Goal: Task Accomplishment & Management: Manage account settings

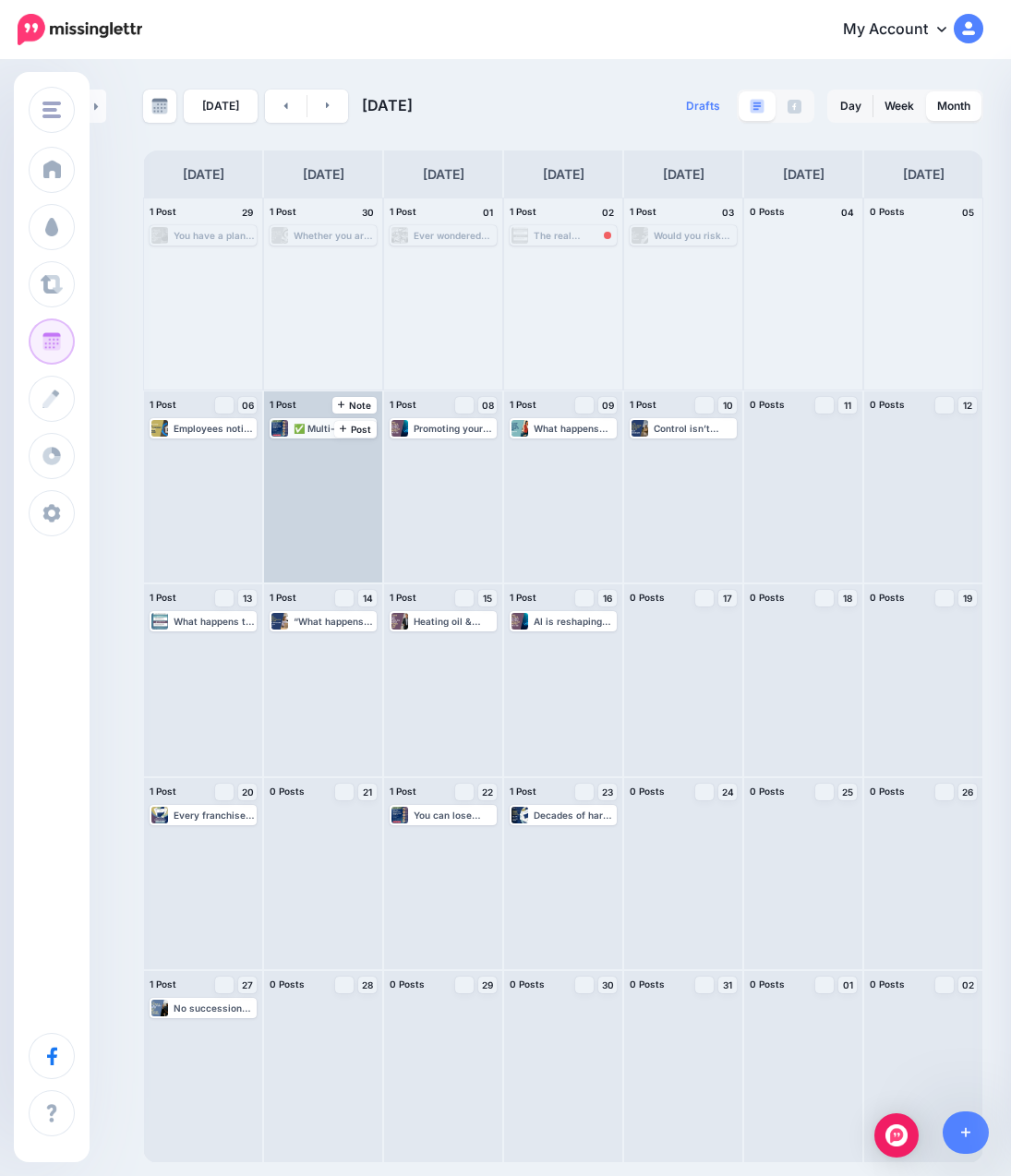
click at [317, 429] on div "✅ Multi-unit franchise owner ✅ Thinking about the next chapter ✅ Need a smart s…" at bounding box center [334, 429] width 82 height 12
click at [302, 451] on span "Edit" at bounding box center [302, 451] width 14 height 10
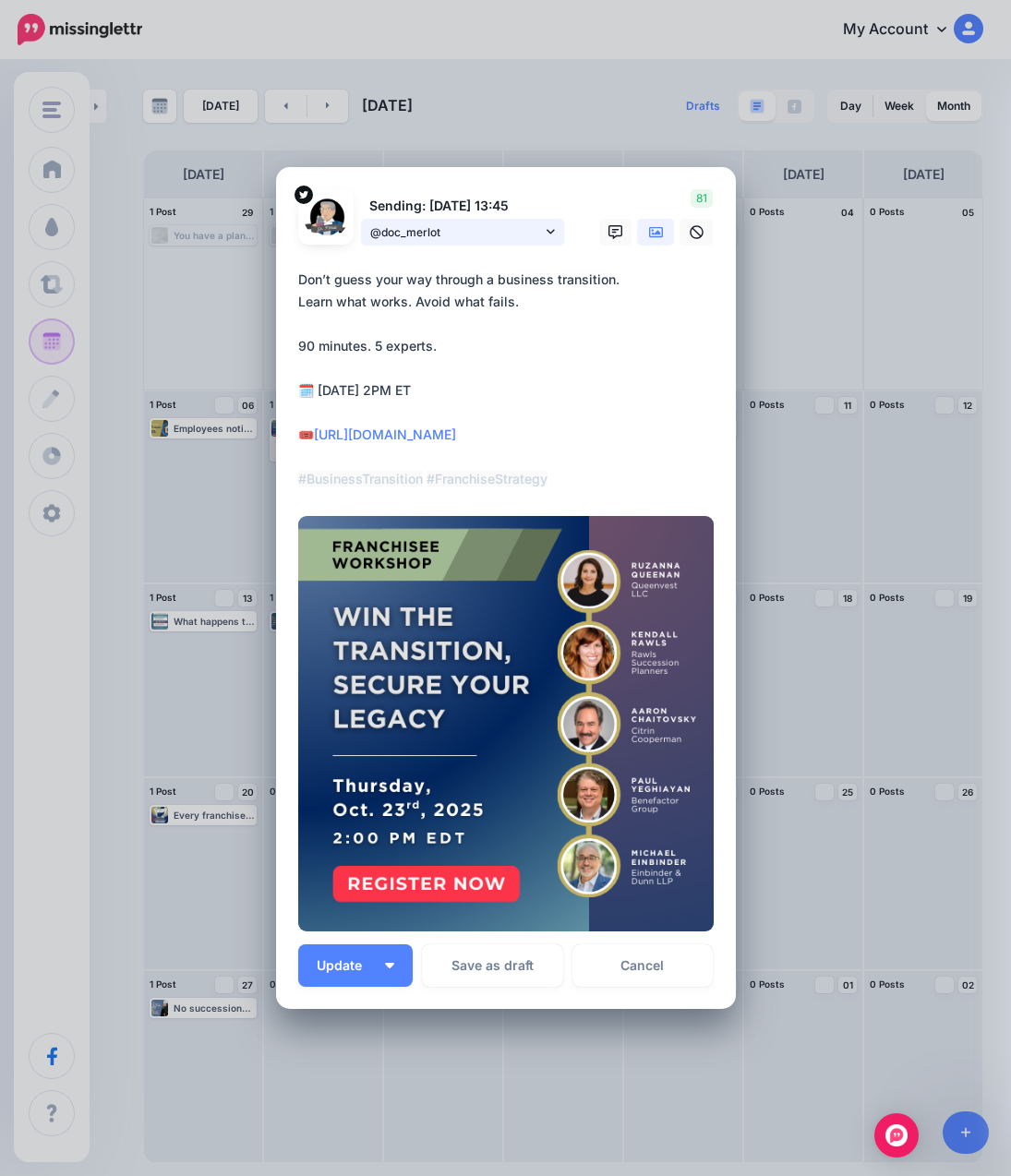
click at [529, 237] on span "@doc_merlot" at bounding box center [456, 233] width 172 height 19
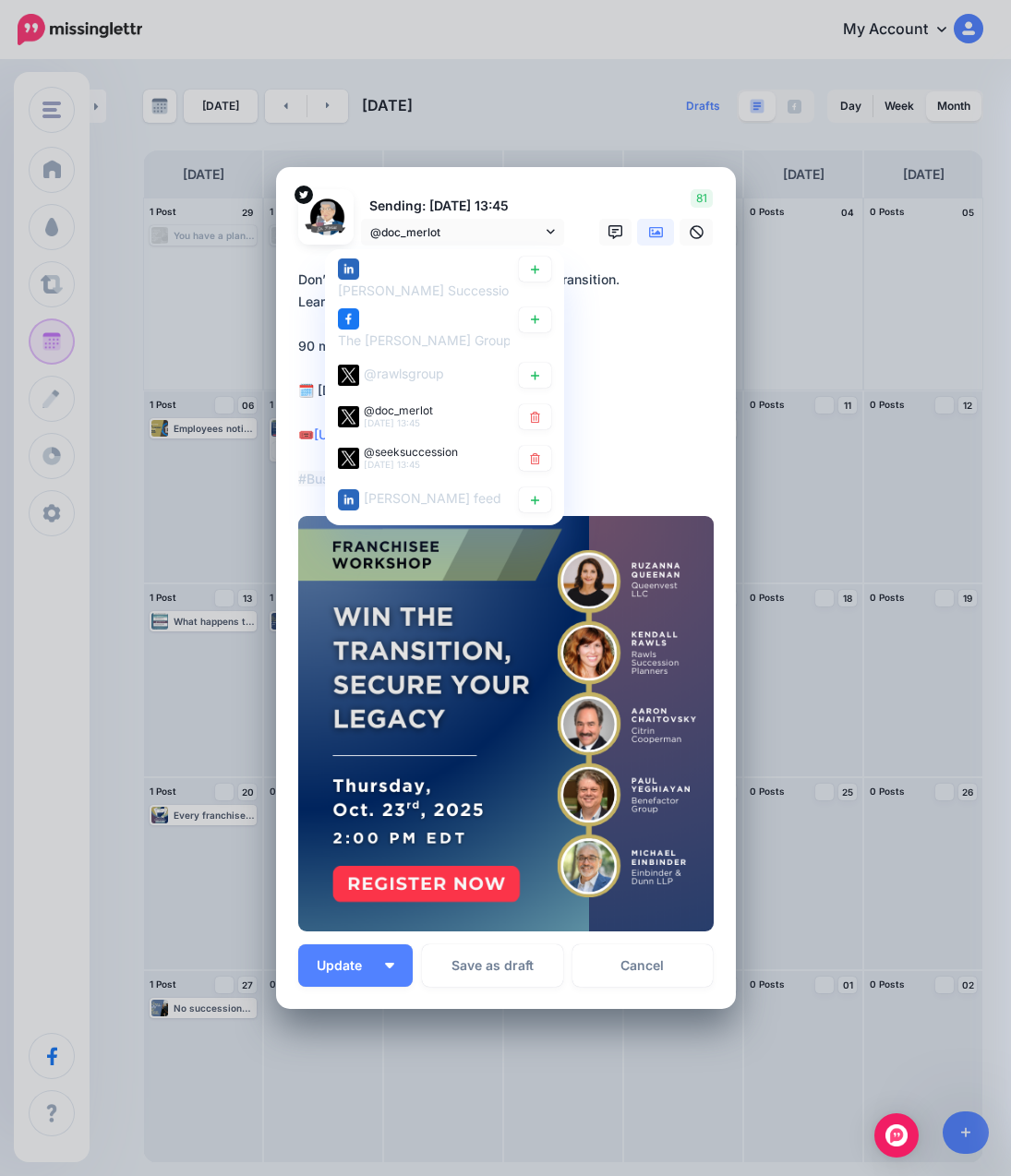
click at [592, 198] on div "81" at bounding box center [653, 217] width 148 height 57
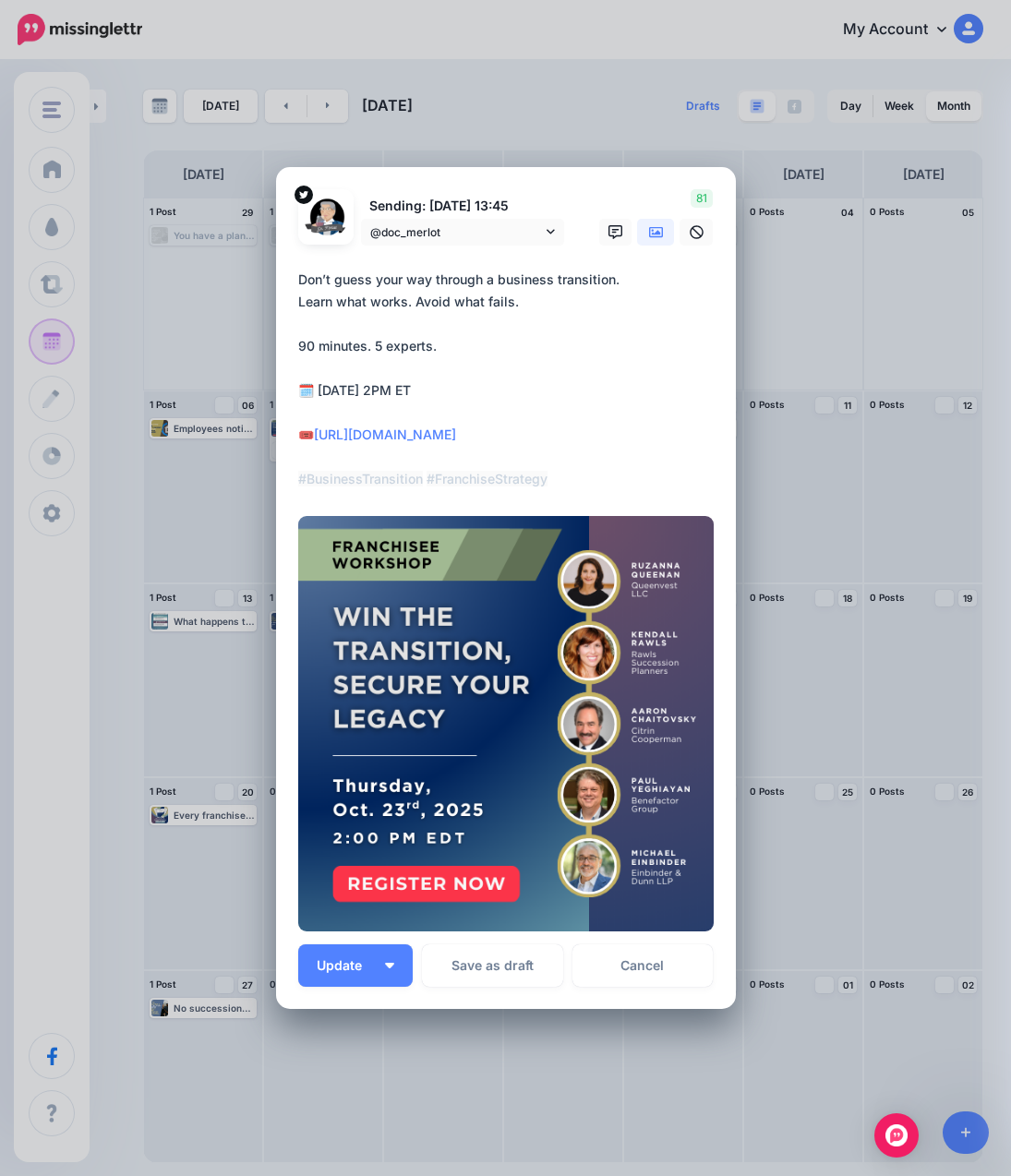
scroll to position [34, 0]
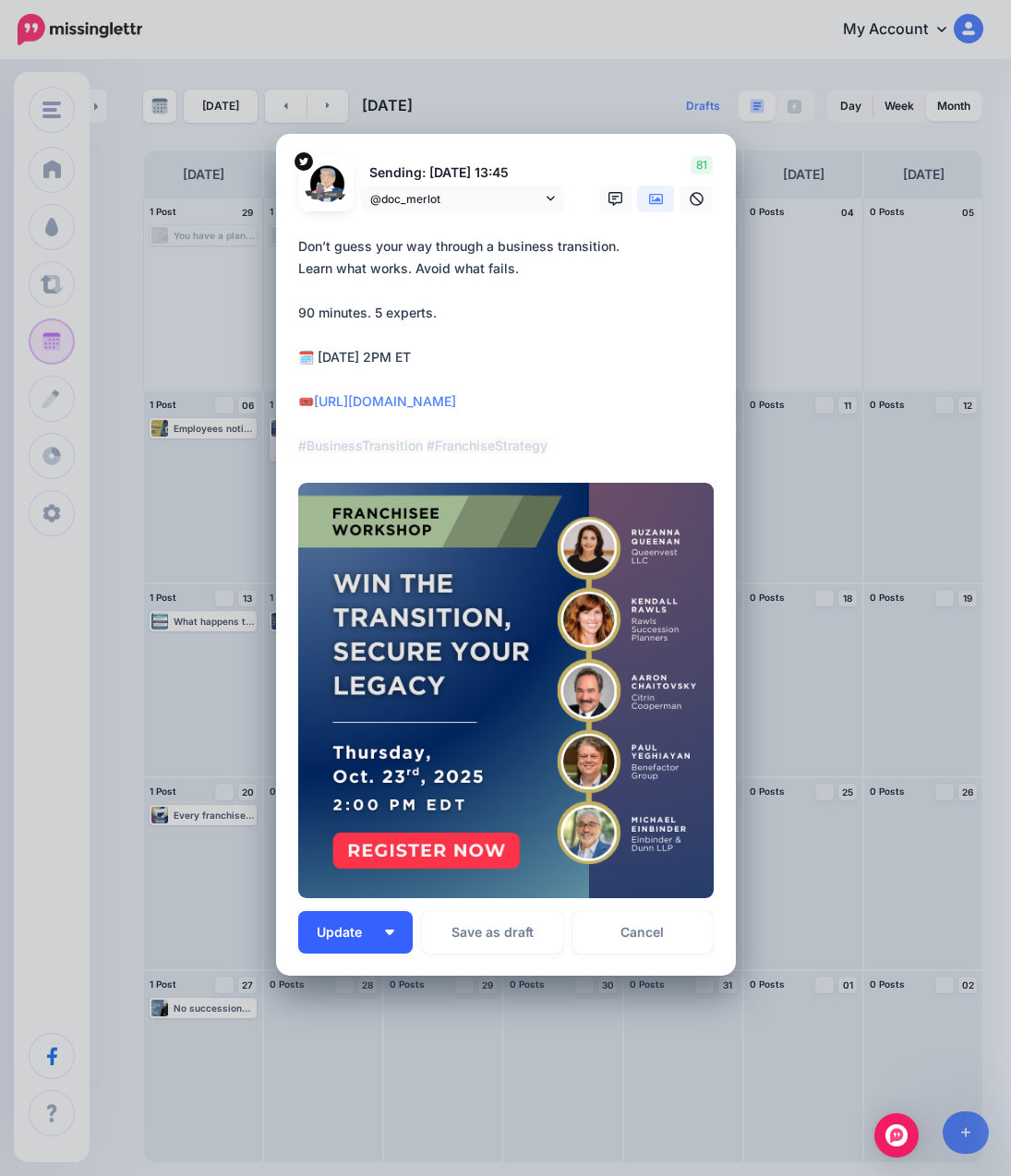
click at [368, 929] on span "Update" at bounding box center [346, 932] width 59 height 12
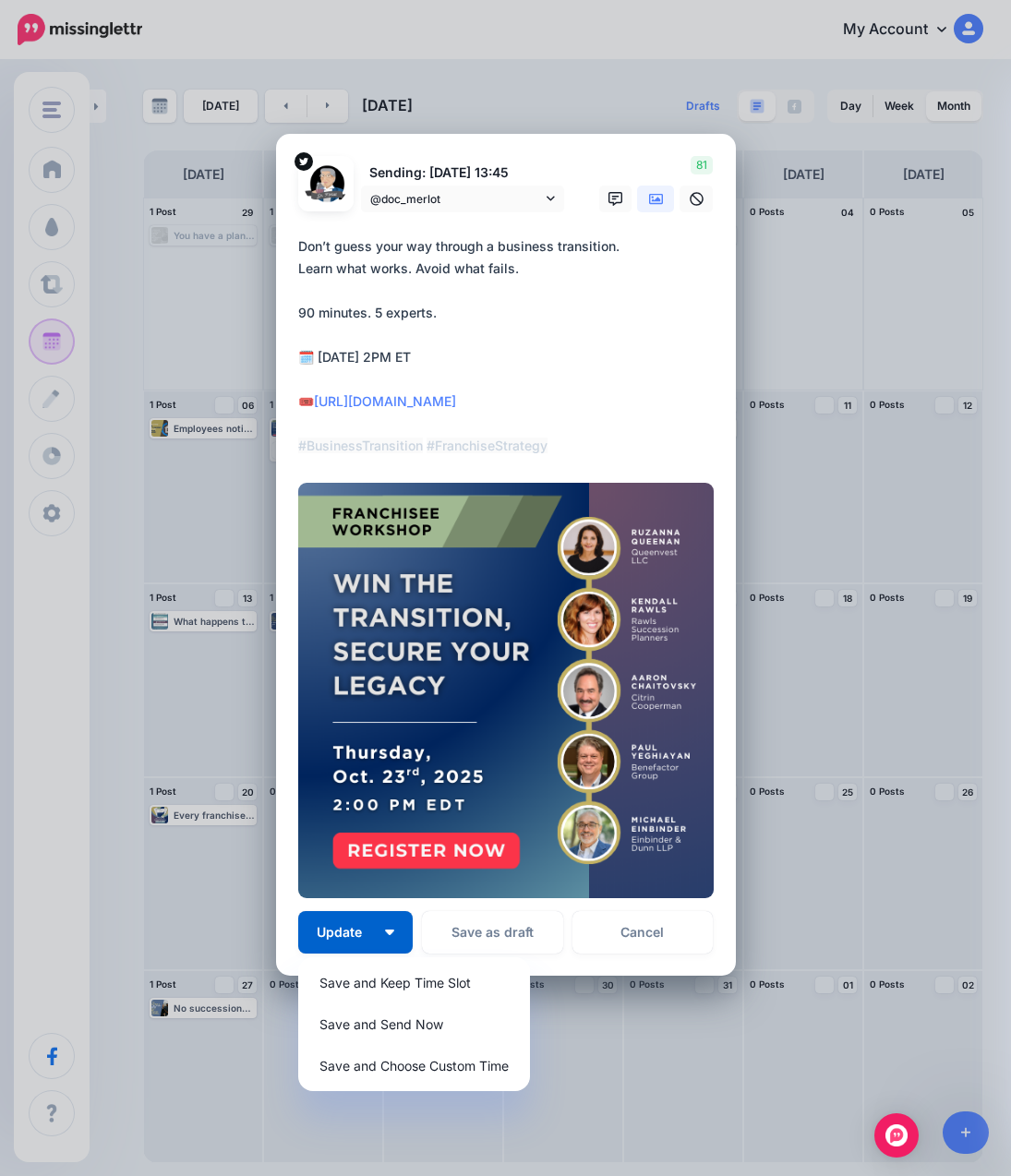
click at [632, 363] on textarea "**********" at bounding box center [510, 346] width 425 height 222
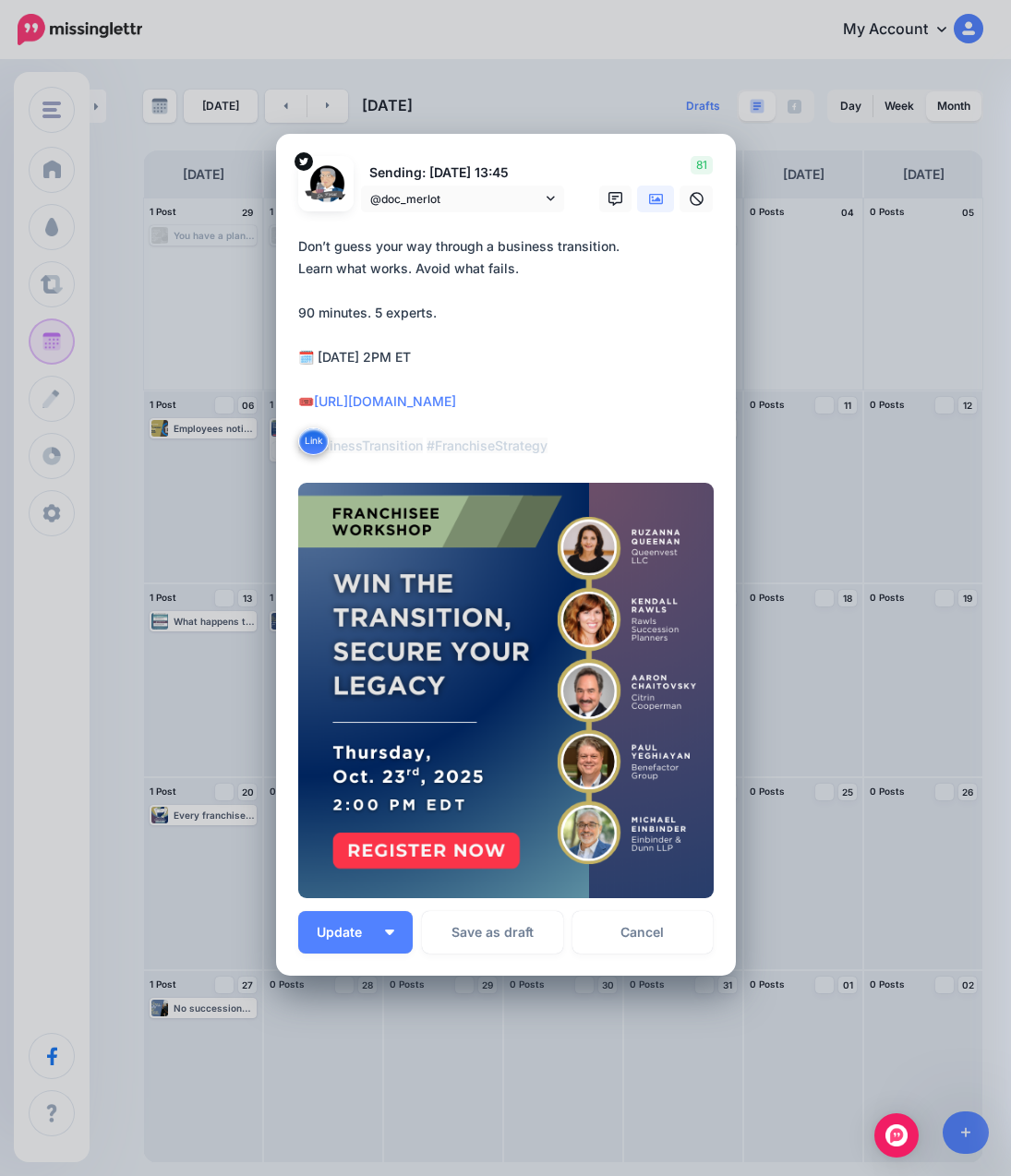
click at [674, 524] on img at bounding box center [506, 691] width 415 height 415
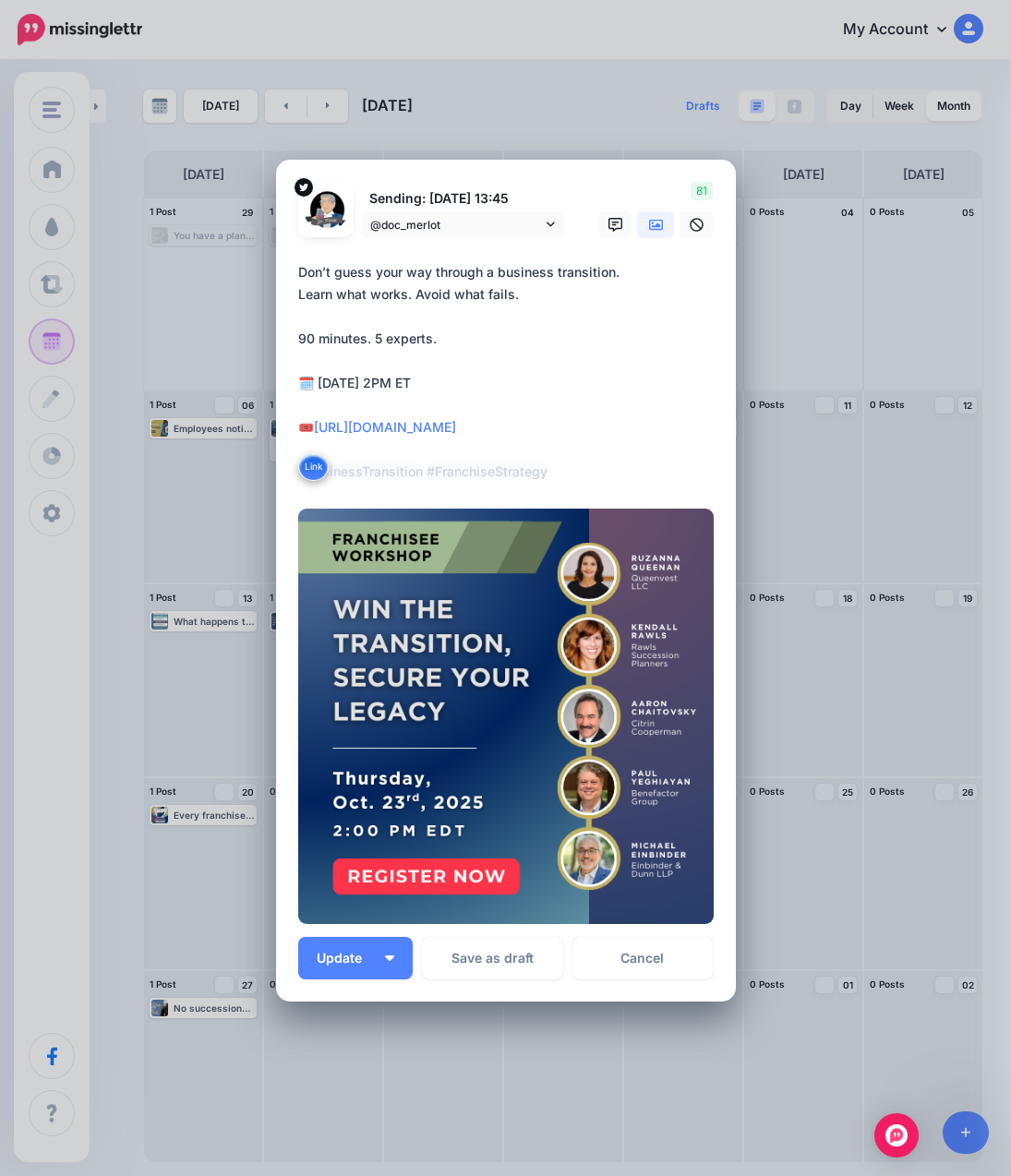
scroll to position [0, 0]
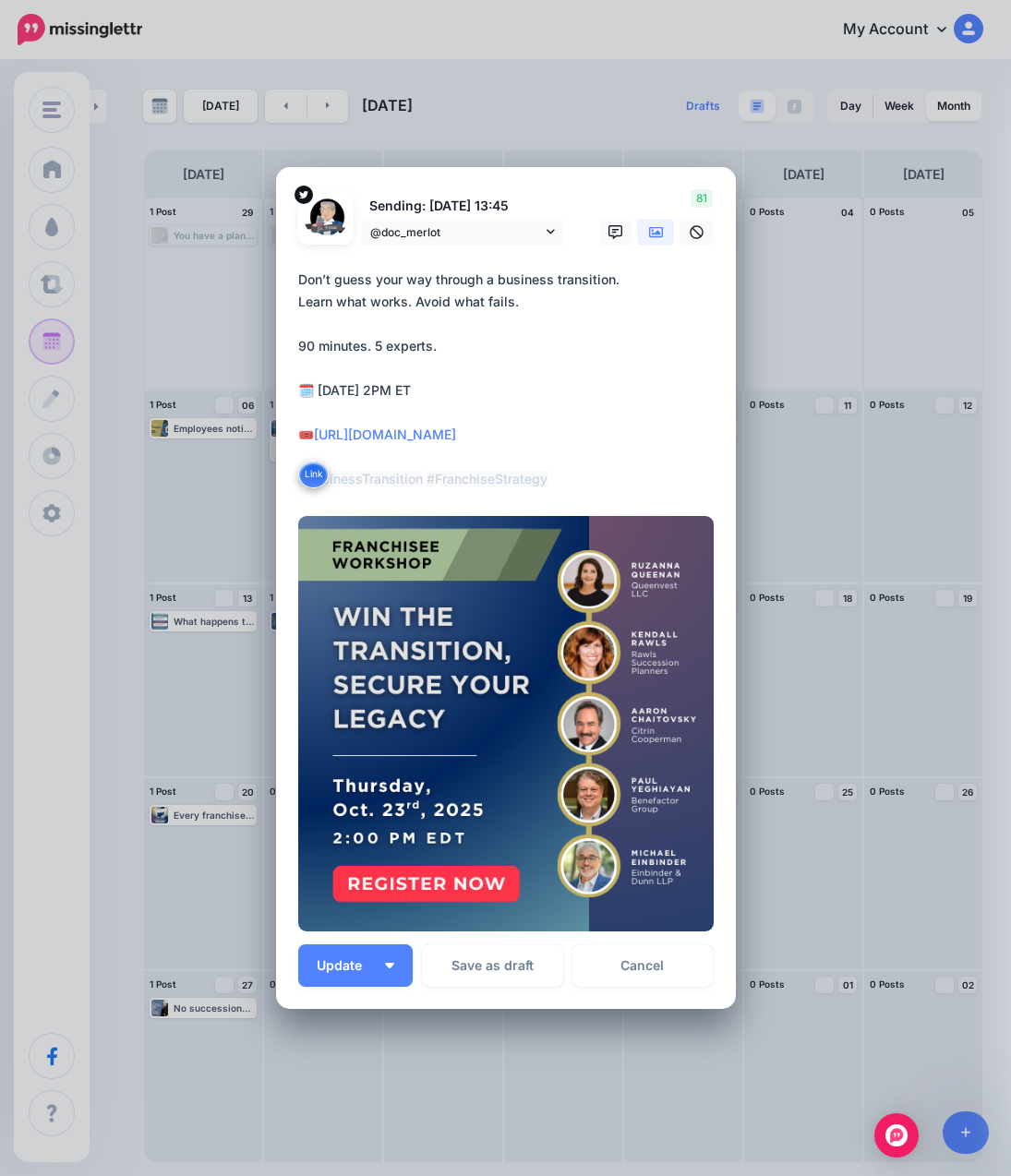
click at [653, 233] on icon at bounding box center [655, 232] width 14 height 14
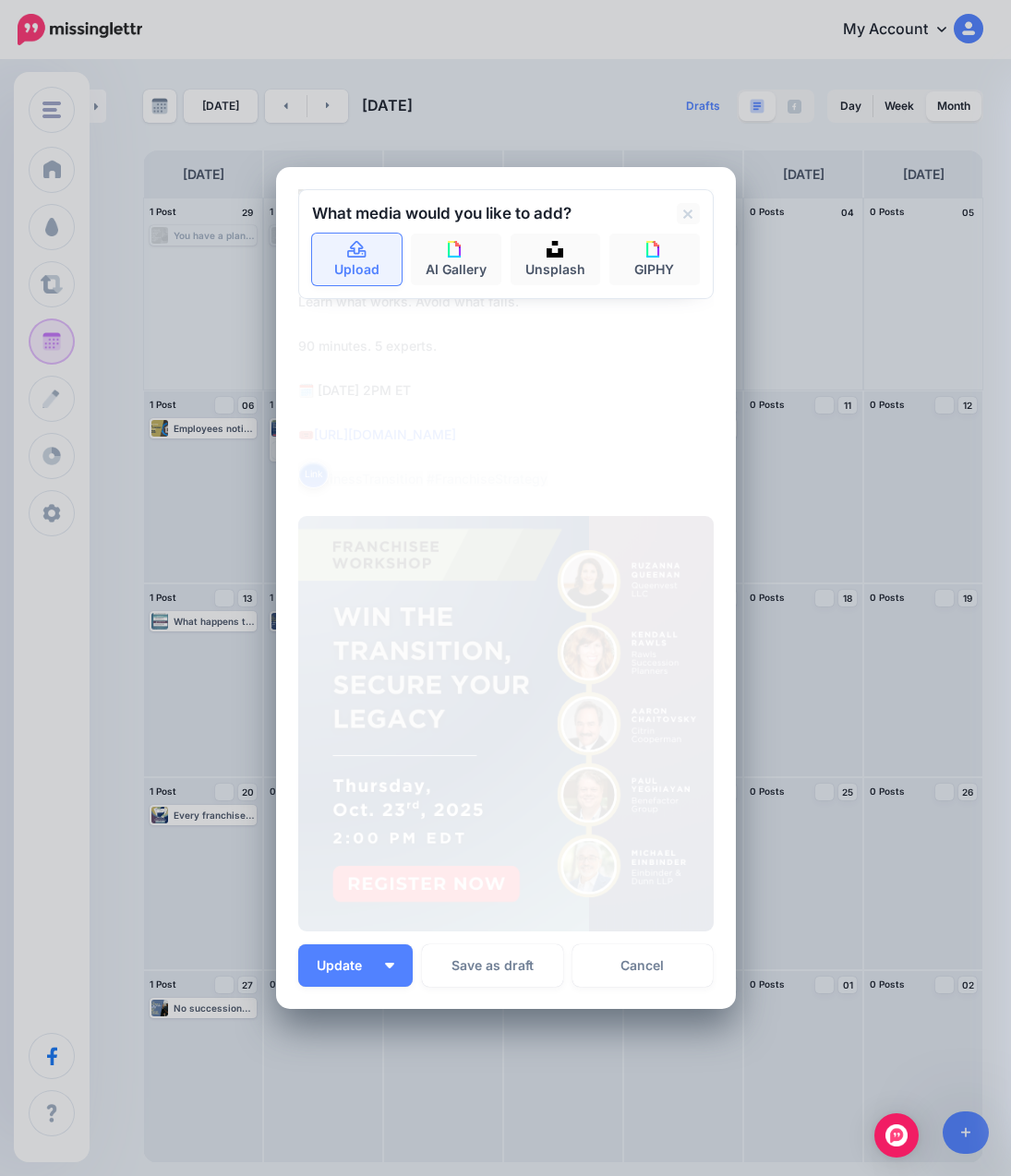
click at [353, 261] on link "Upload" at bounding box center [358, 259] width 90 height 52
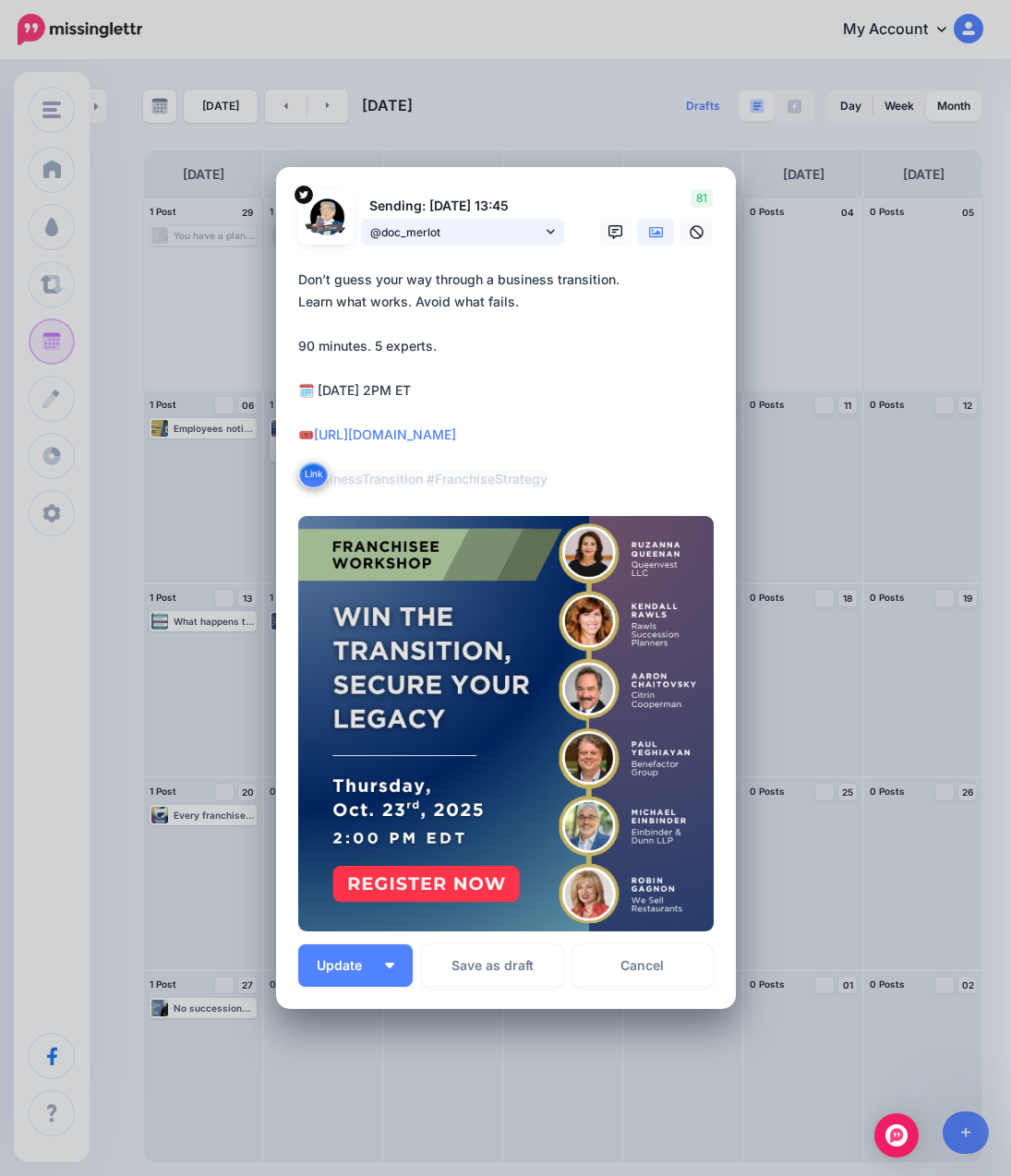
click at [514, 229] on span "@doc_merlot" at bounding box center [456, 233] width 172 height 19
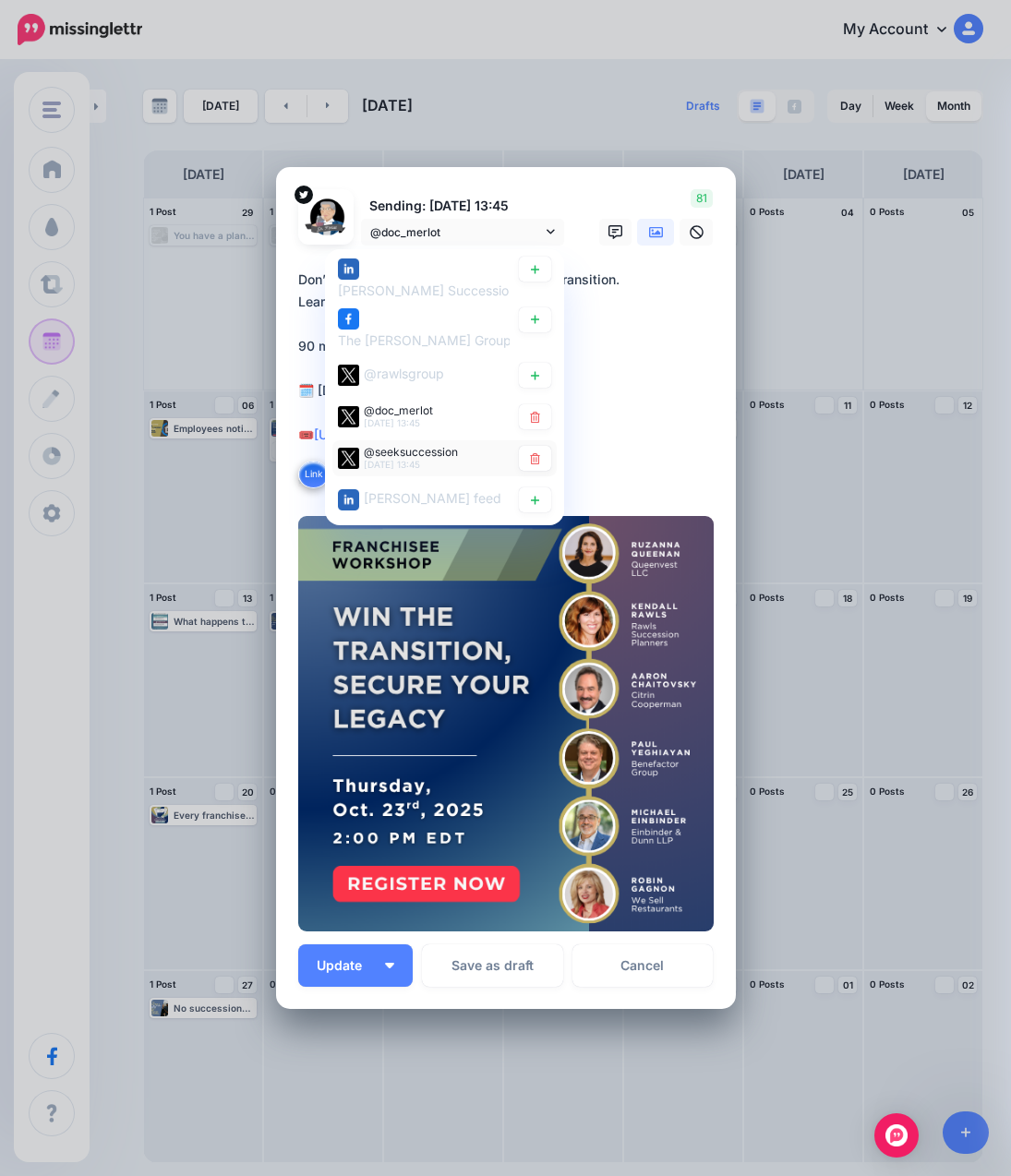
click at [420, 443] on div "@seeksuccession [DATE] 13:45" at bounding box center [444, 457] width 224 height 36
type textarea "**********"
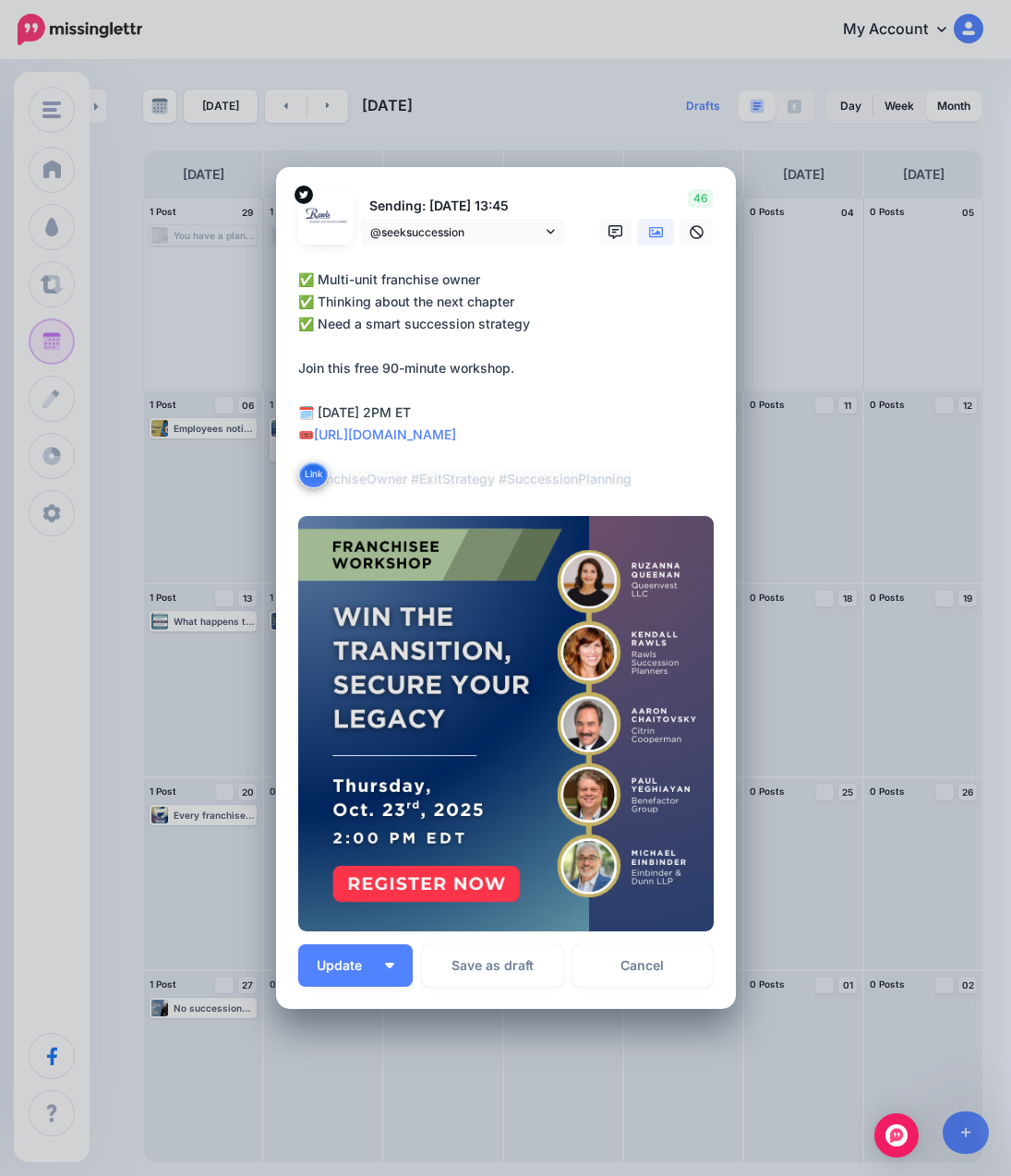
click at [649, 238] on icon at bounding box center [655, 232] width 14 height 14
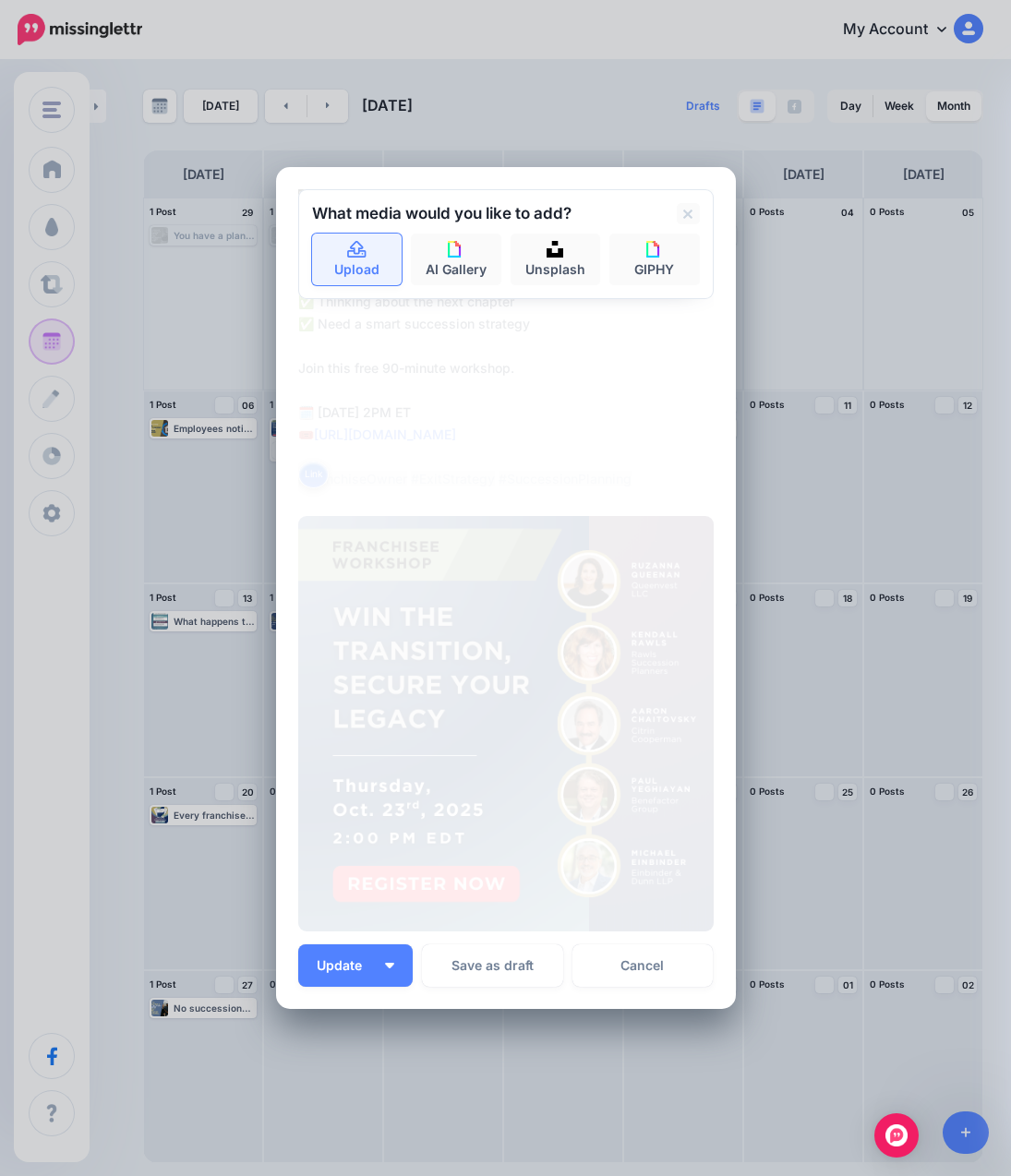
click at [357, 271] on link "Upload" at bounding box center [358, 259] width 90 height 52
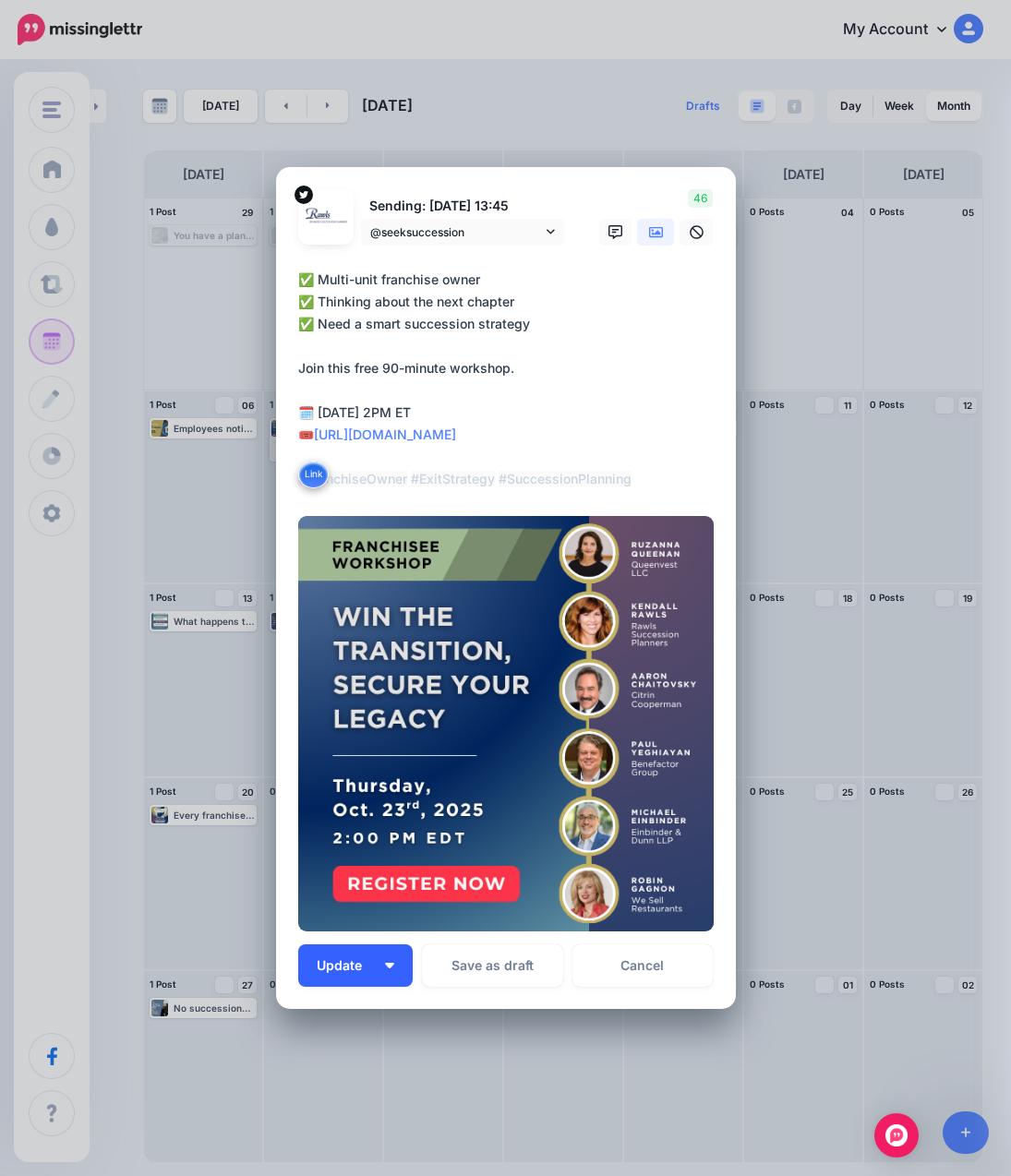
click at [336, 969] on span "Update" at bounding box center [346, 965] width 59 height 12
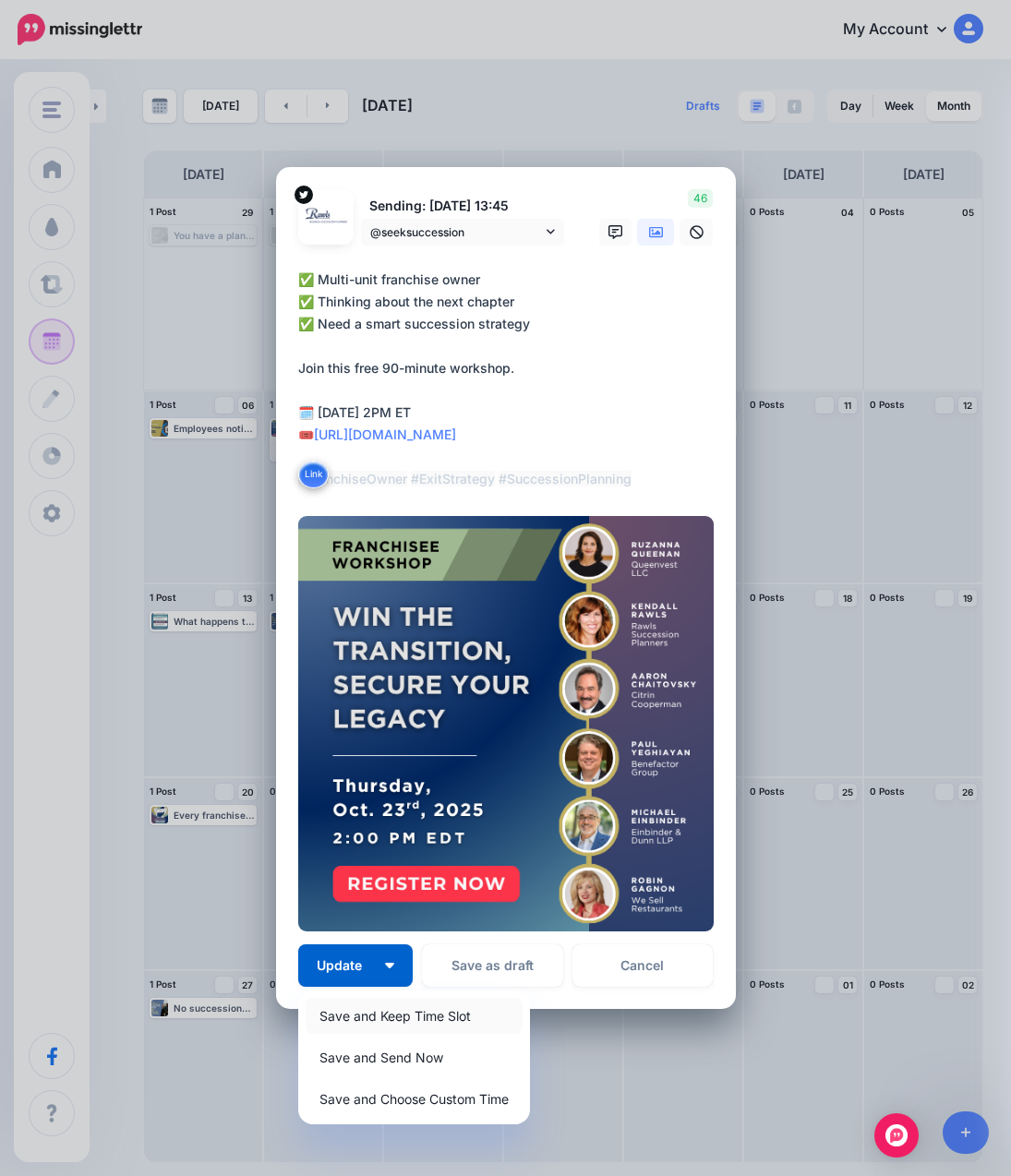
click at [376, 1018] on link "Save and Keep Time Slot" at bounding box center [414, 1016] width 217 height 36
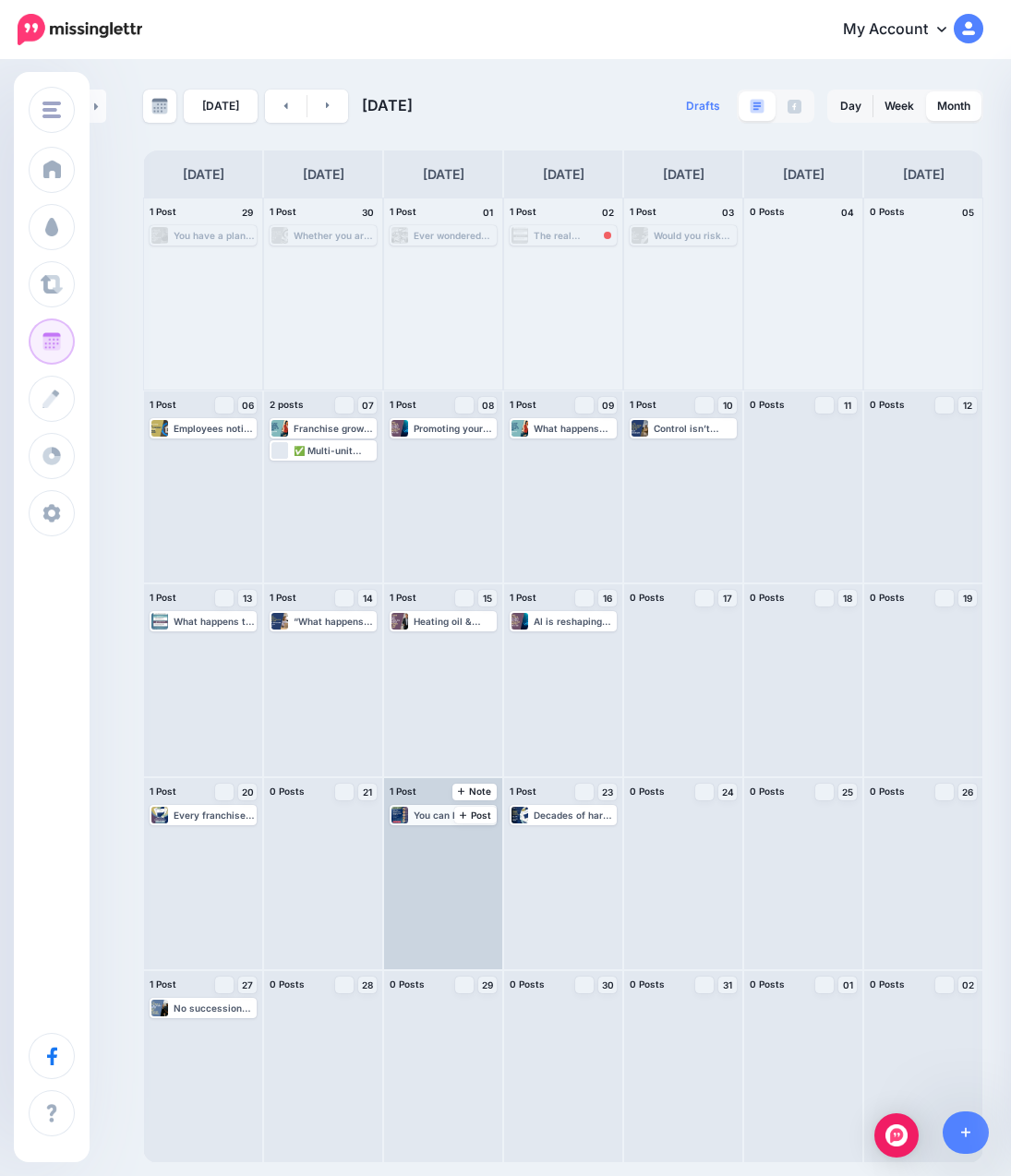
click at [430, 811] on div "You can lose more in one poorly structured exit than in years of bad operations…" at bounding box center [454, 816] width 82 height 12
click at [429, 836] on span "Edit" at bounding box center [422, 838] width 14 height 10
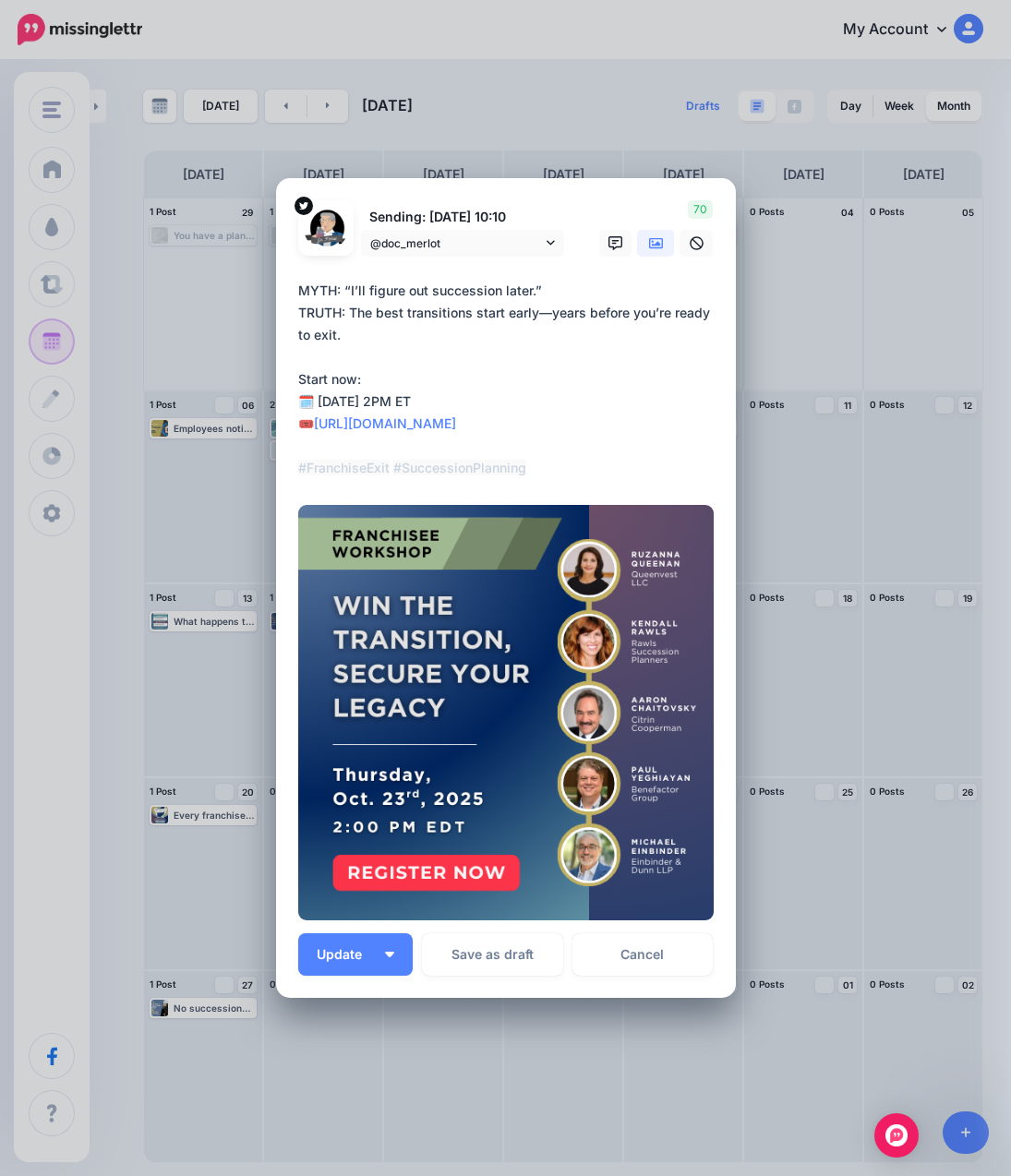
click at [653, 240] on icon at bounding box center [655, 243] width 14 height 14
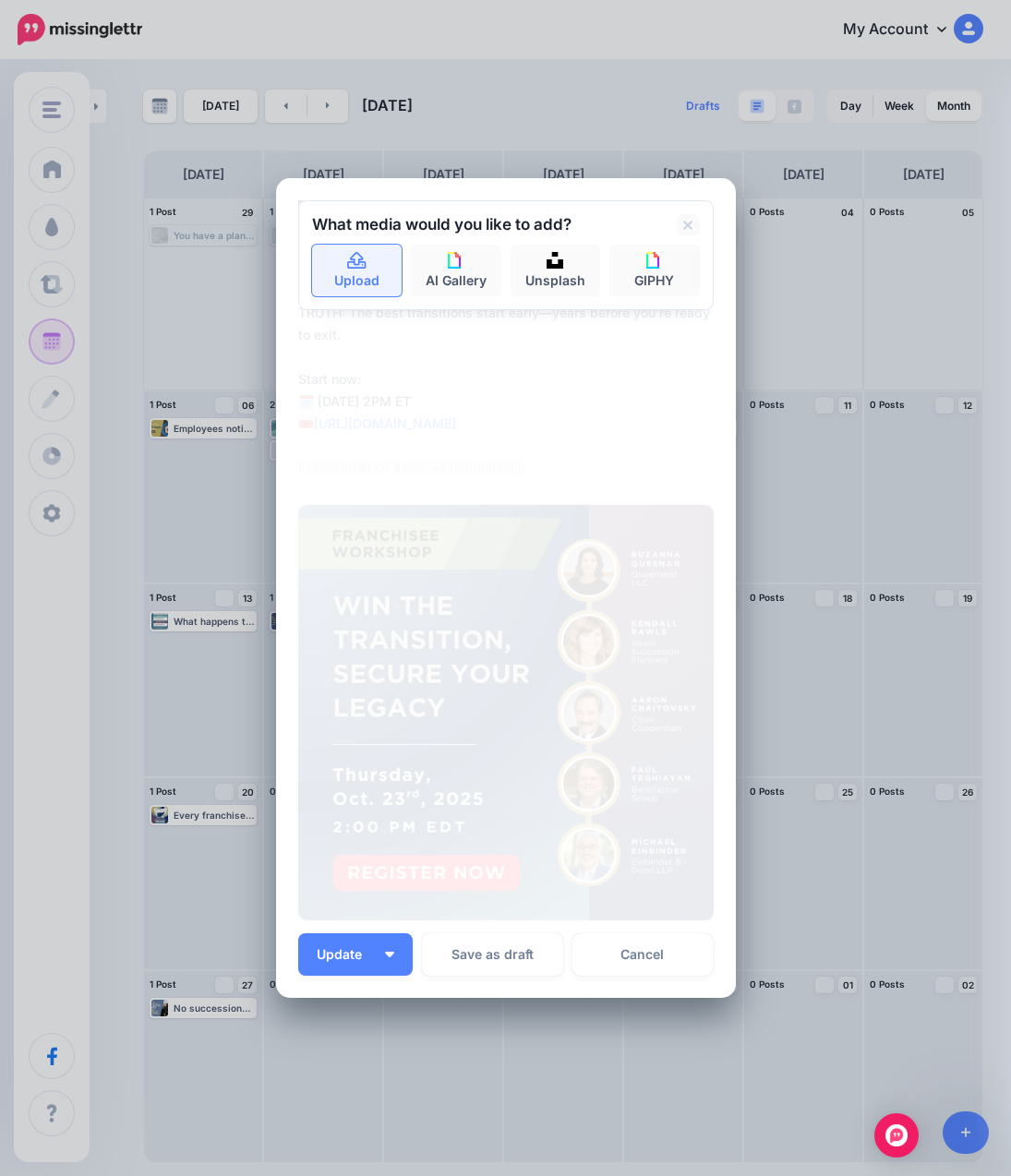
click at [358, 281] on link "Upload" at bounding box center [358, 271] width 90 height 52
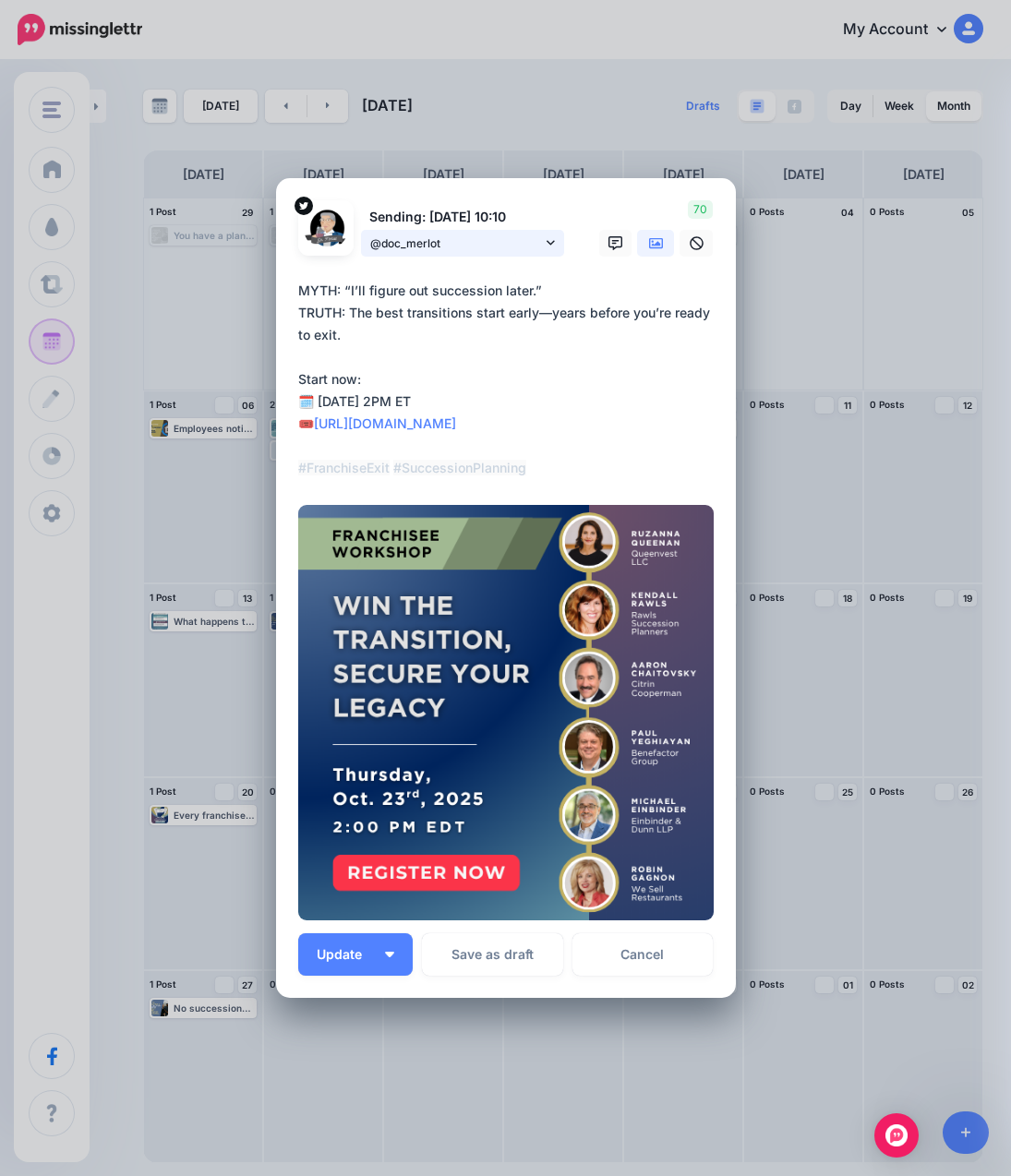
click at [534, 240] on link "@doc_merlot" at bounding box center [462, 243] width 203 height 27
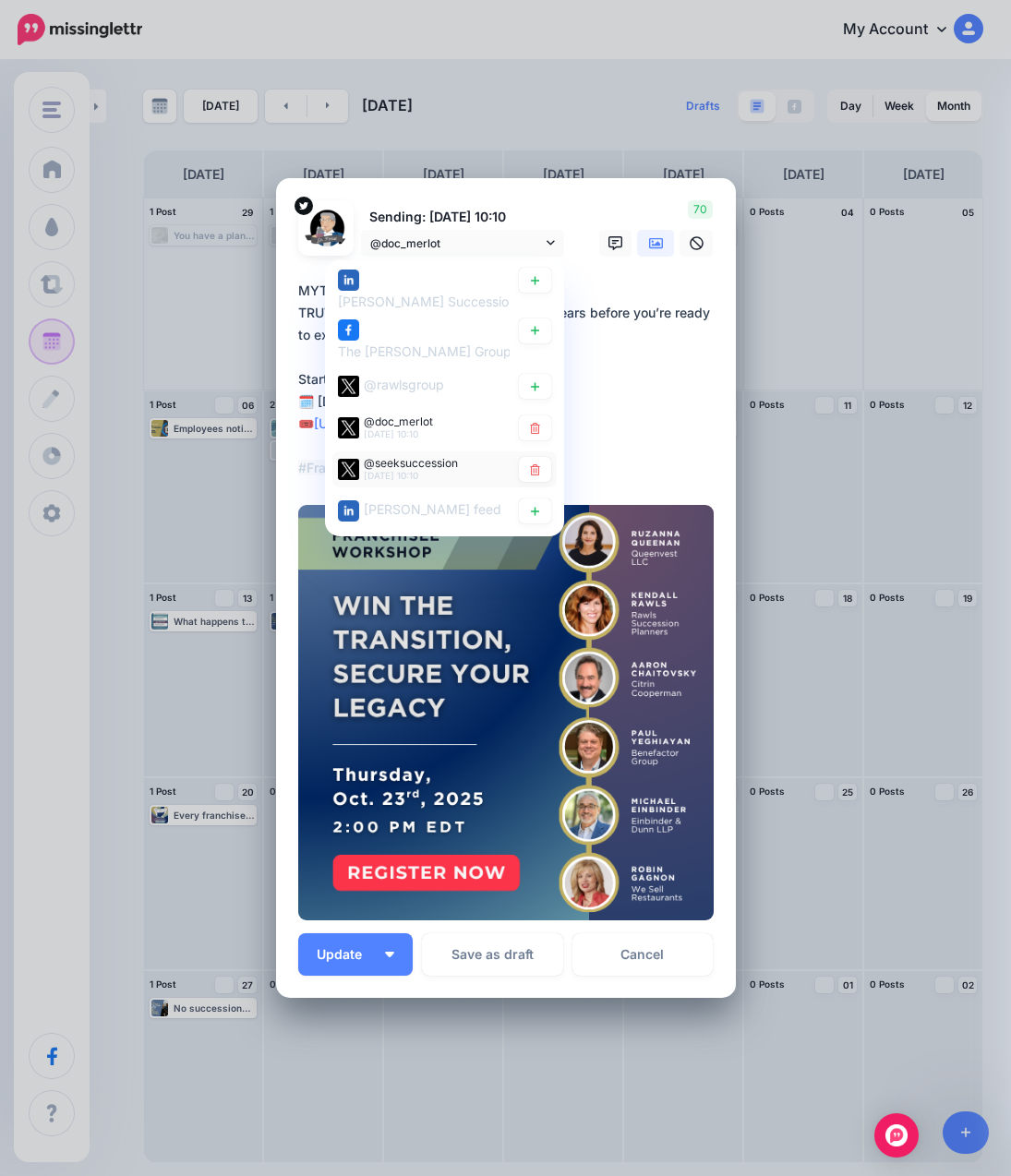
click at [397, 466] on span "@seeksuccession" at bounding box center [411, 463] width 94 height 13
type textarea "**********"
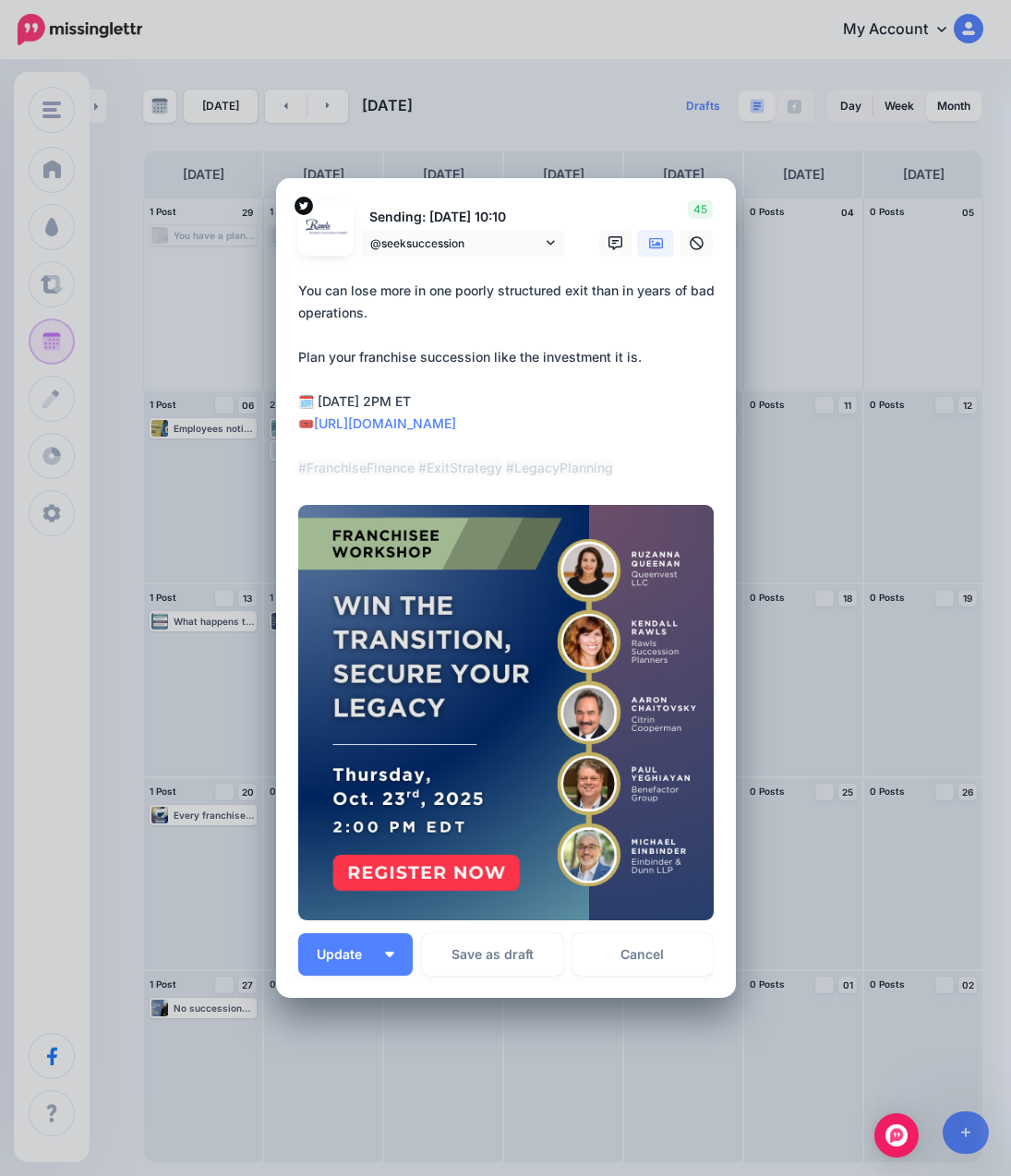
click at [651, 254] on link at bounding box center [655, 243] width 37 height 27
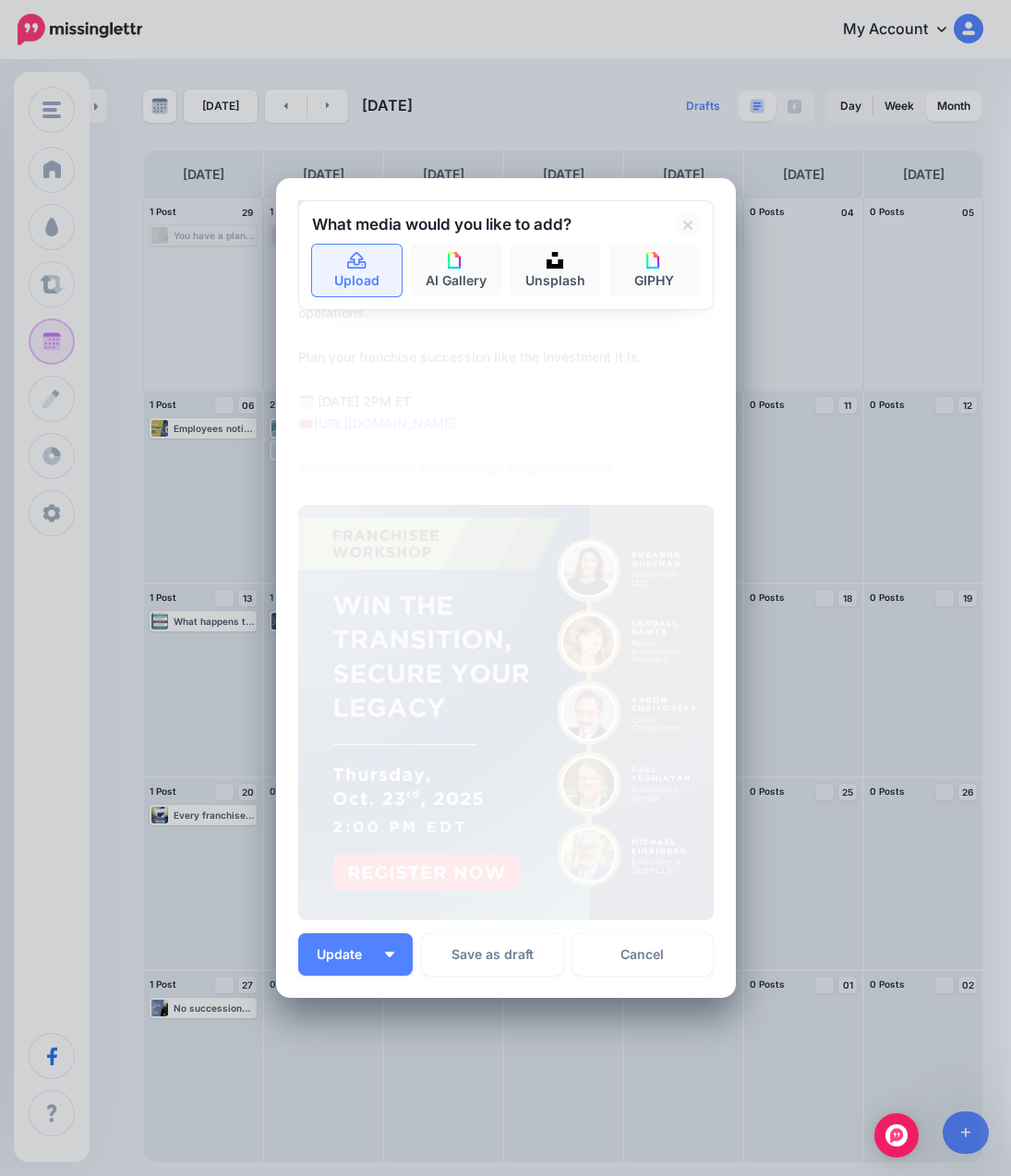
click at [366, 275] on link "Upload" at bounding box center [358, 271] width 90 height 52
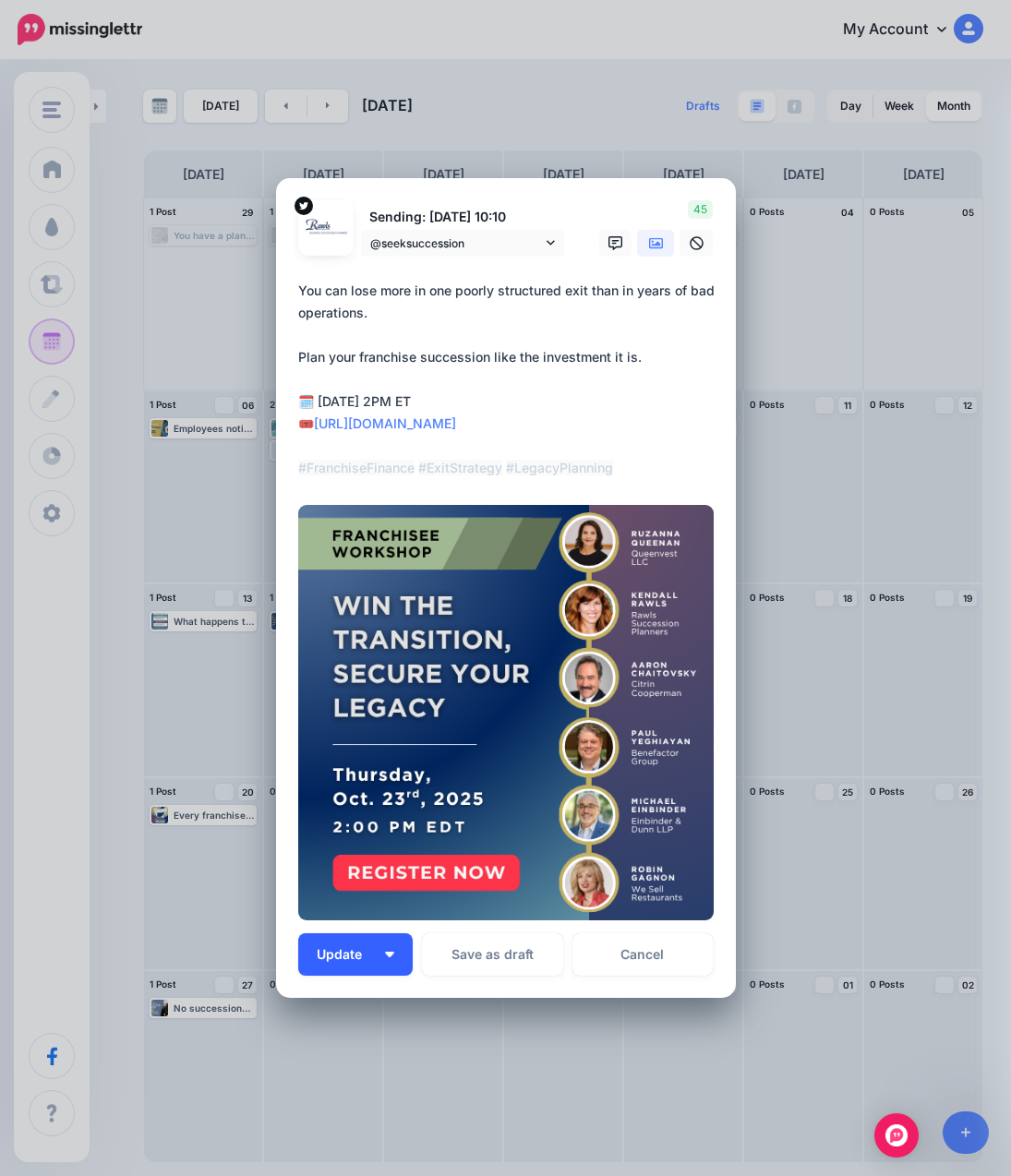
click at [325, 955] on span "Update" at bounding box center [346, 954] width 59 height 12
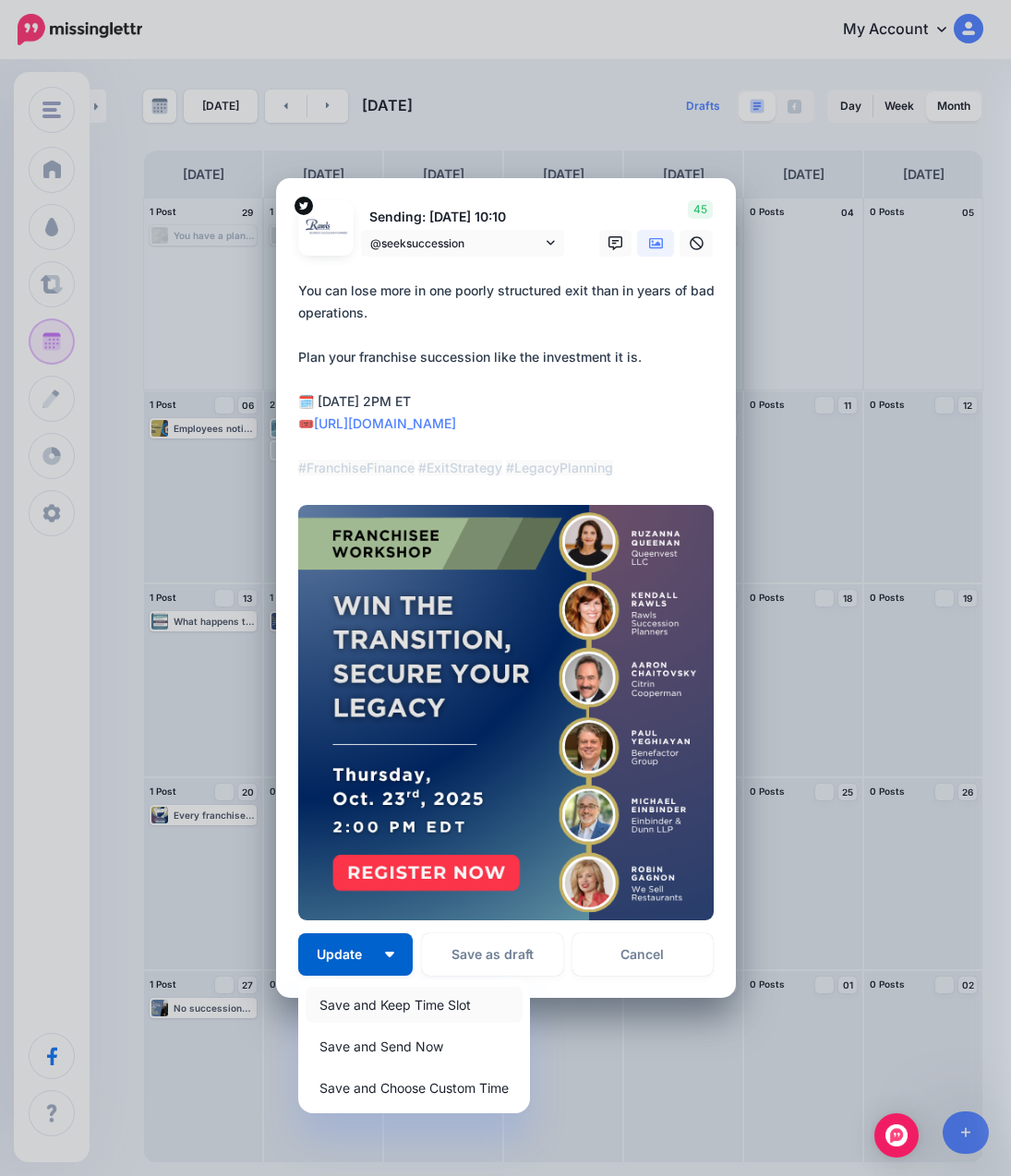
click at [376, 998] on link "Save and Keep Time Slot" at bounding box center [414, 1004] width 217 height 36
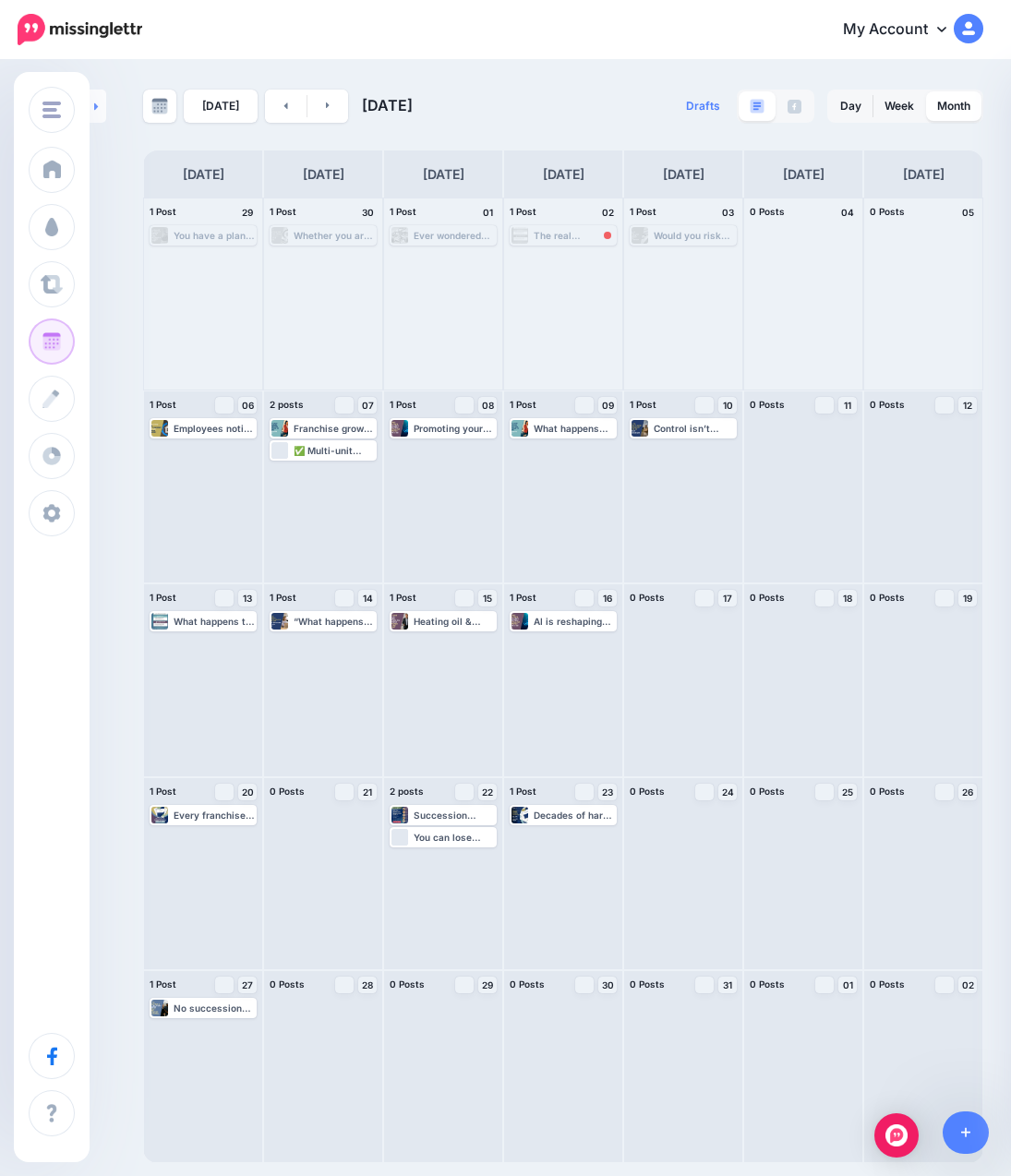
click at [99, 118] on link at bounding box center [97, 106] width 16 height 34
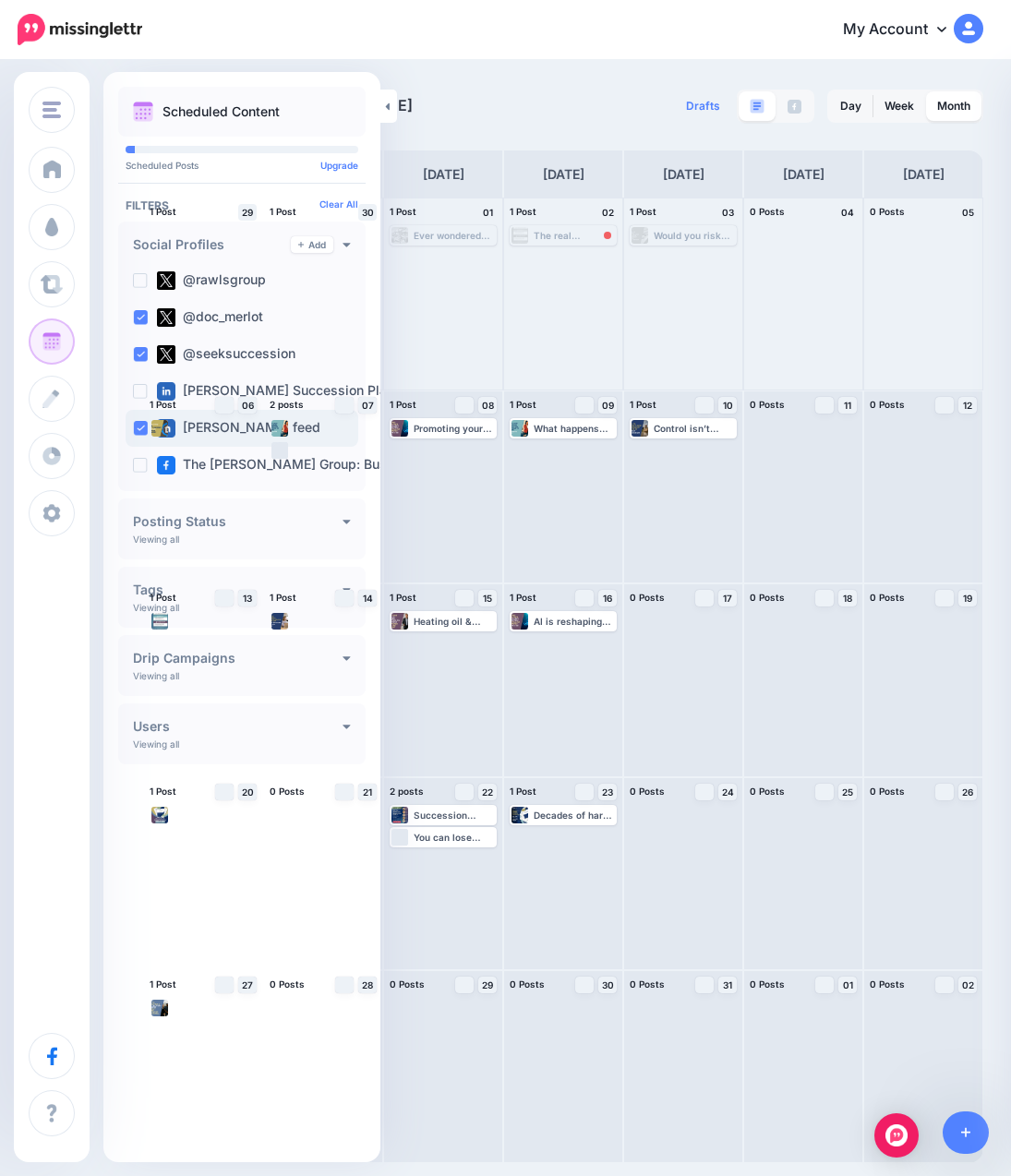
click at [137, 428] on ins at bounding box center [139, 428] width 14 height 14
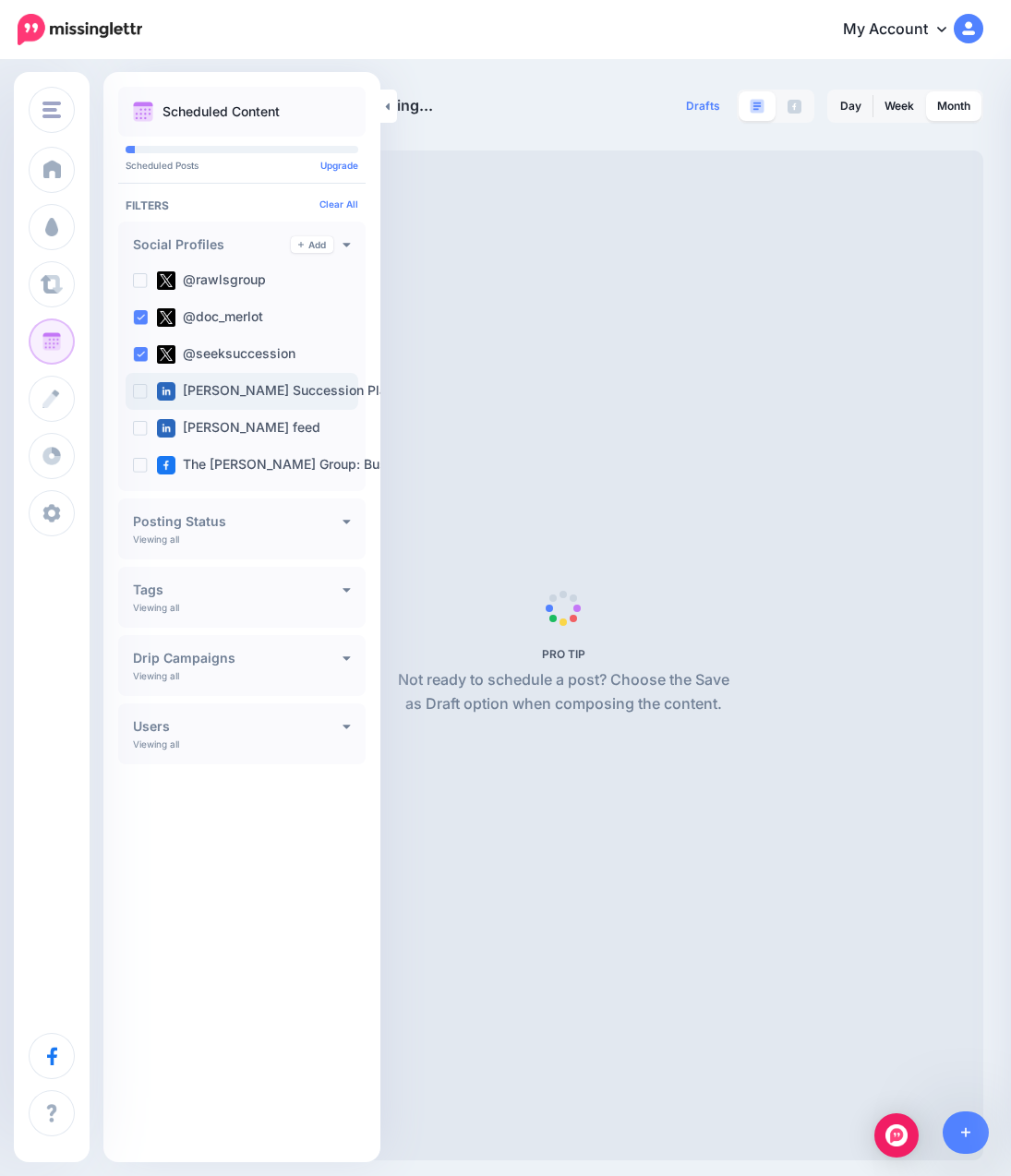
click at [136, 388] on ins at bounding box center [139, 391] width 14 height 14
click at [137, 353] on ins at bounding box center [139, 354] width 14 height 14
click at [144, 312] on ins at bounding box center [139, 317] width 14 height 14
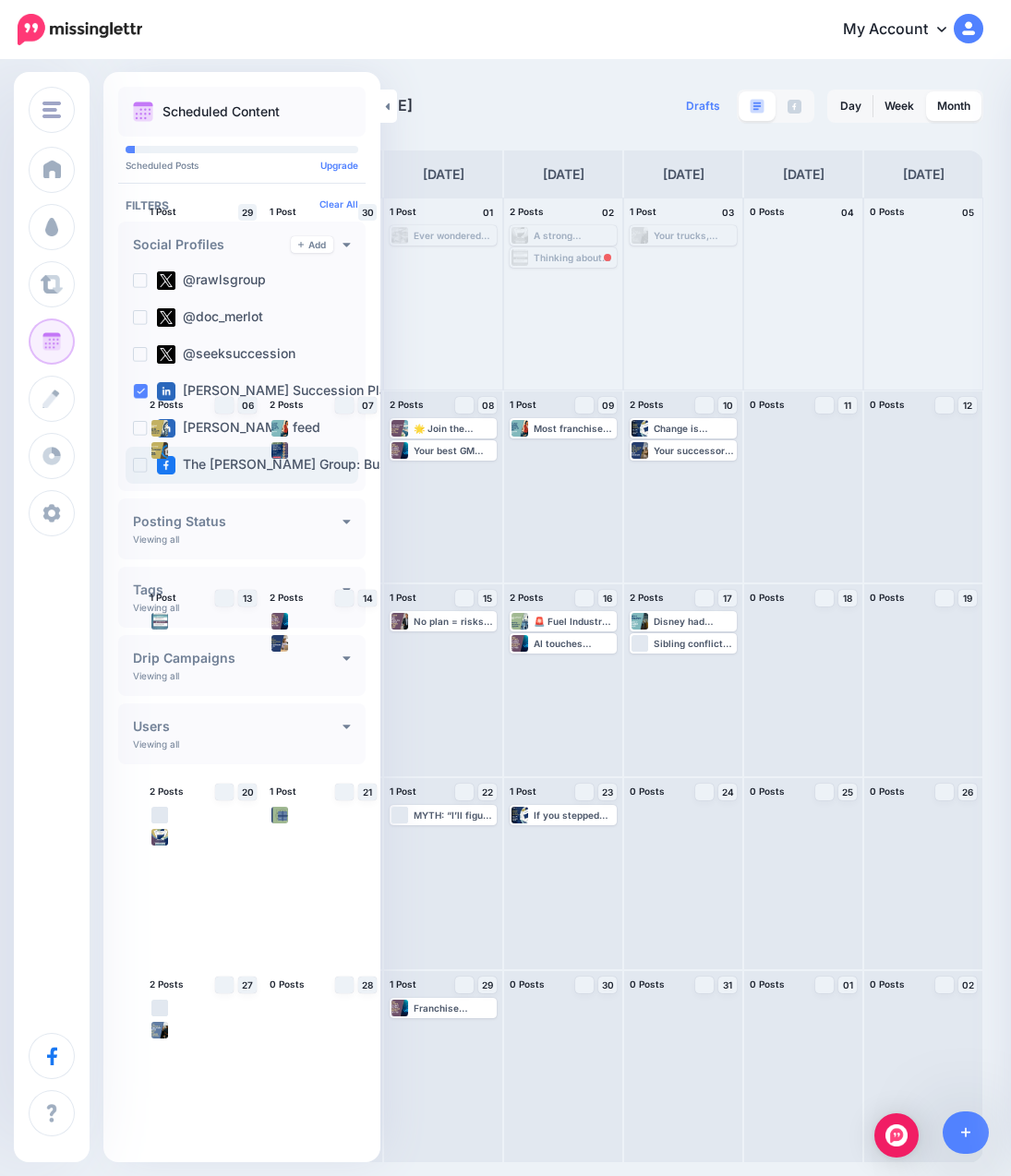
click at [138, 467] on ins at bounding box center [139, 465] width 14 height 14
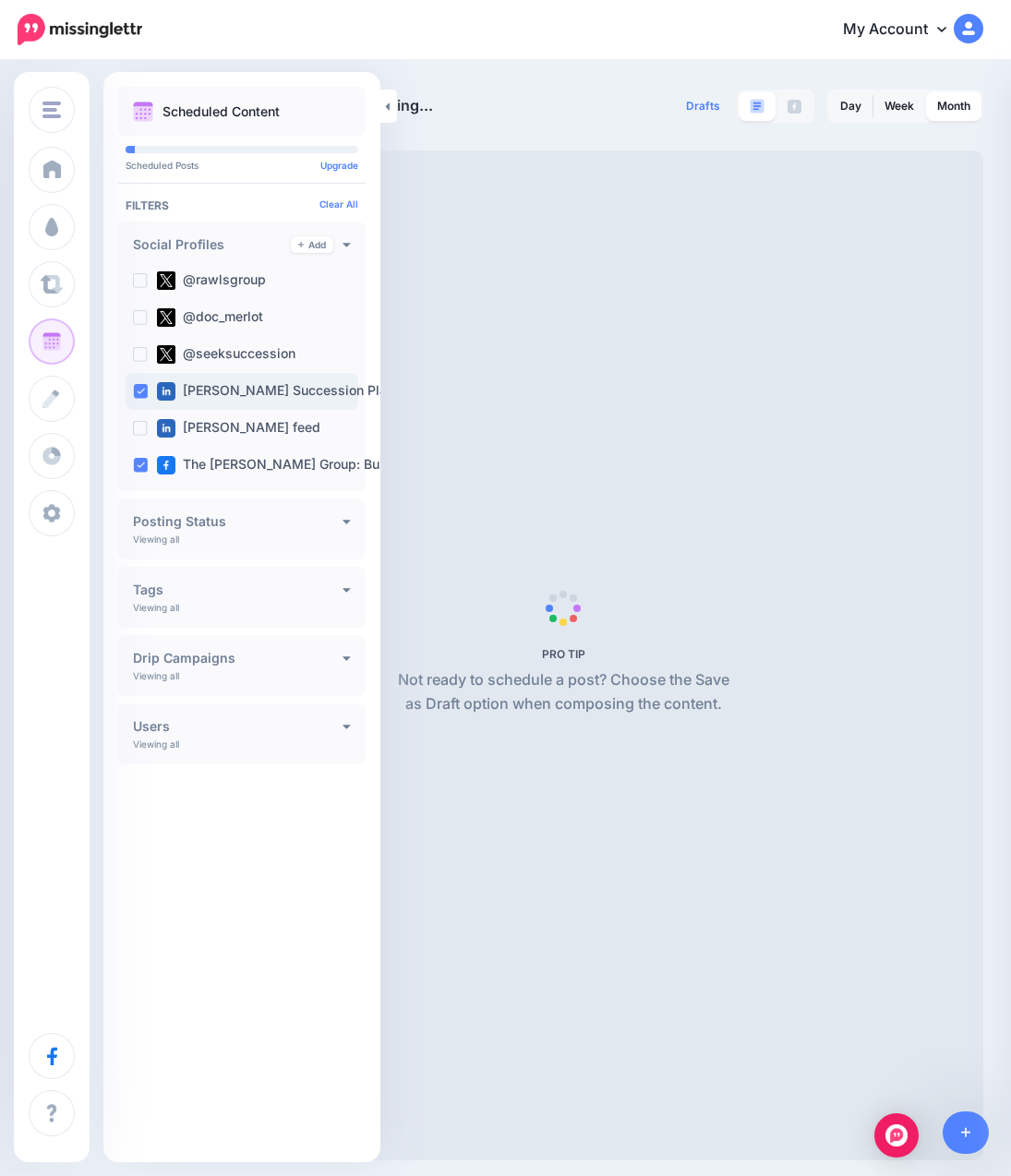
click at [138, 389] on ins at bounding box center [139, 391] width 14 height 14
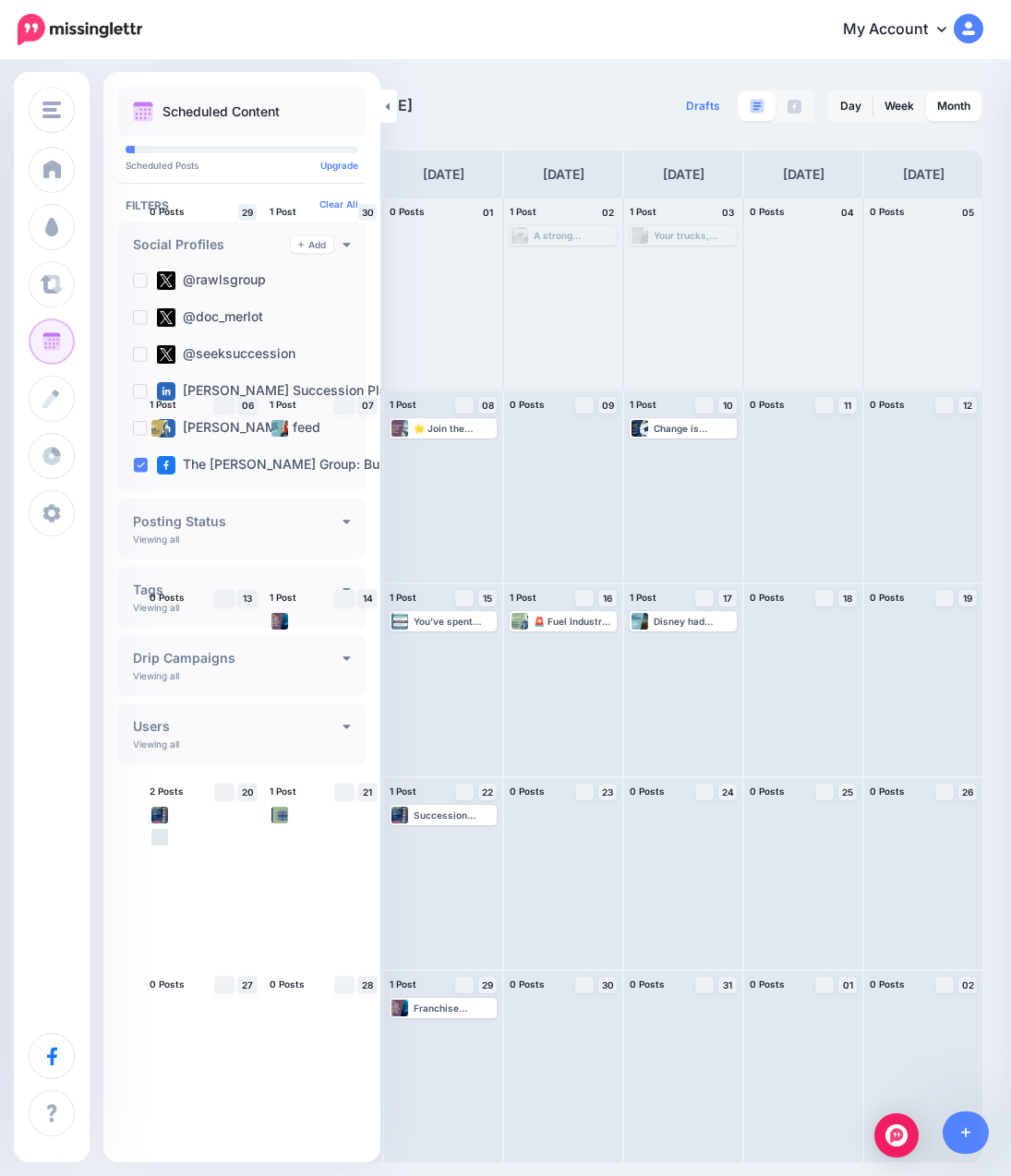
click at [545, 69] on div "[DATE] [DATE] Drafts 0 Day Week Month" at bounding box center [506, 612] width 1011 height 1101
click at [549, 45] on div "My Account Dashboard My Account Billing Facebook Community Help Center Logout" at bounding box center [574, 30] width 818 height 45
click at [389, 106] on link at bounding box center [388, 106] width 16 height 34
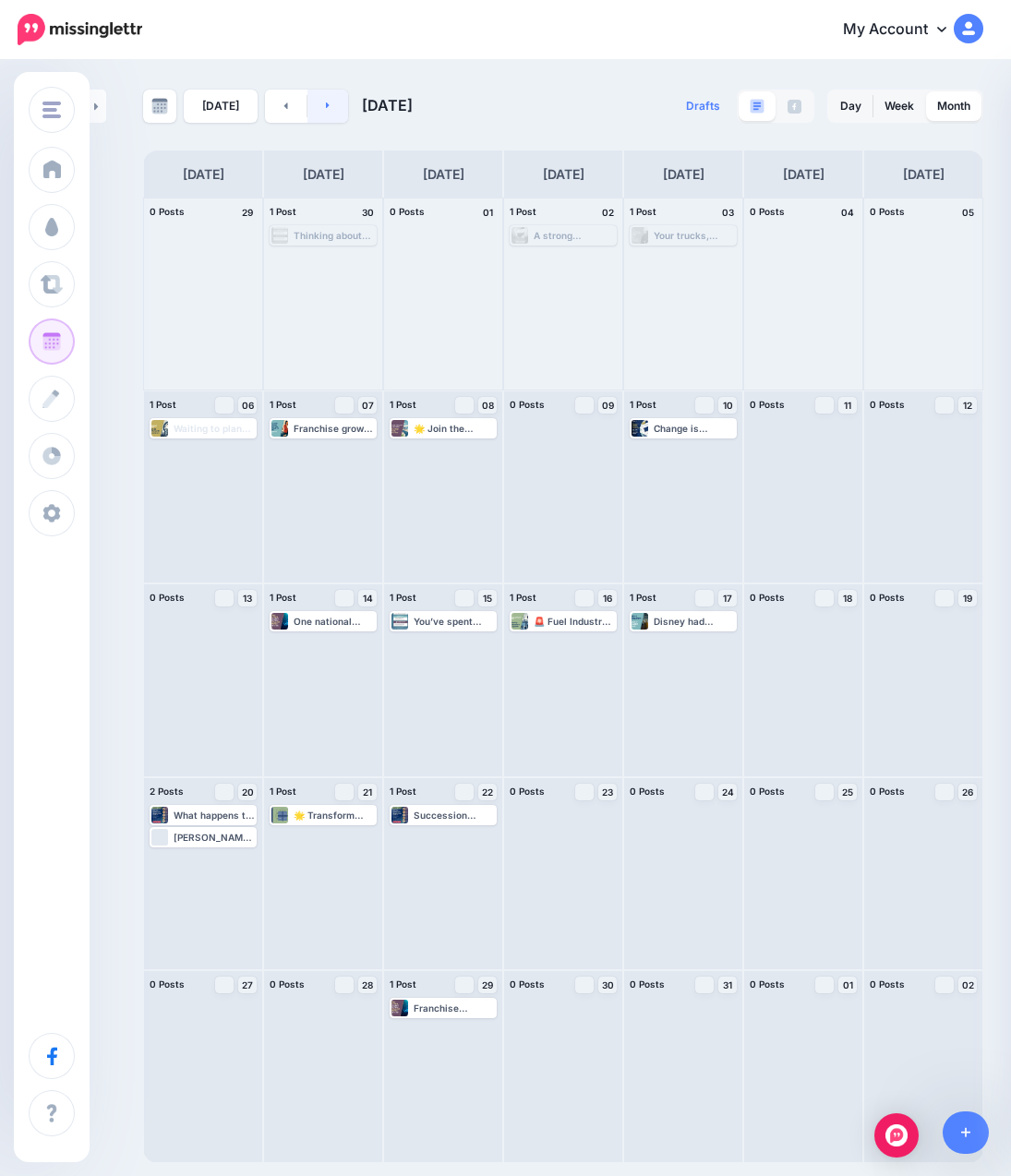
click at [329, 106] on link at bounding box center [328, 106] width 41 height 34
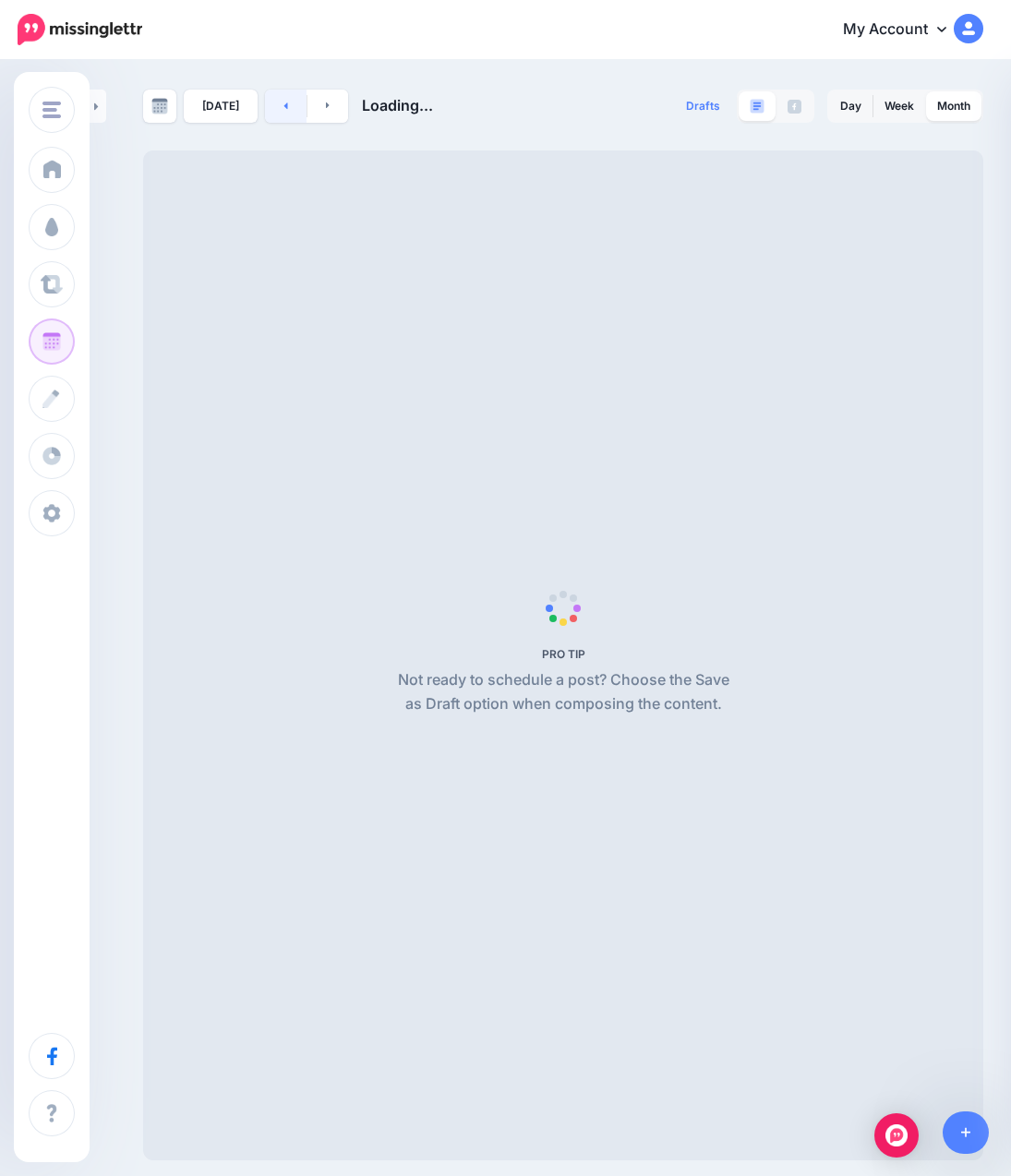
click at [284, 107] on icon at bounding box center [286, 106] width 4 height 7
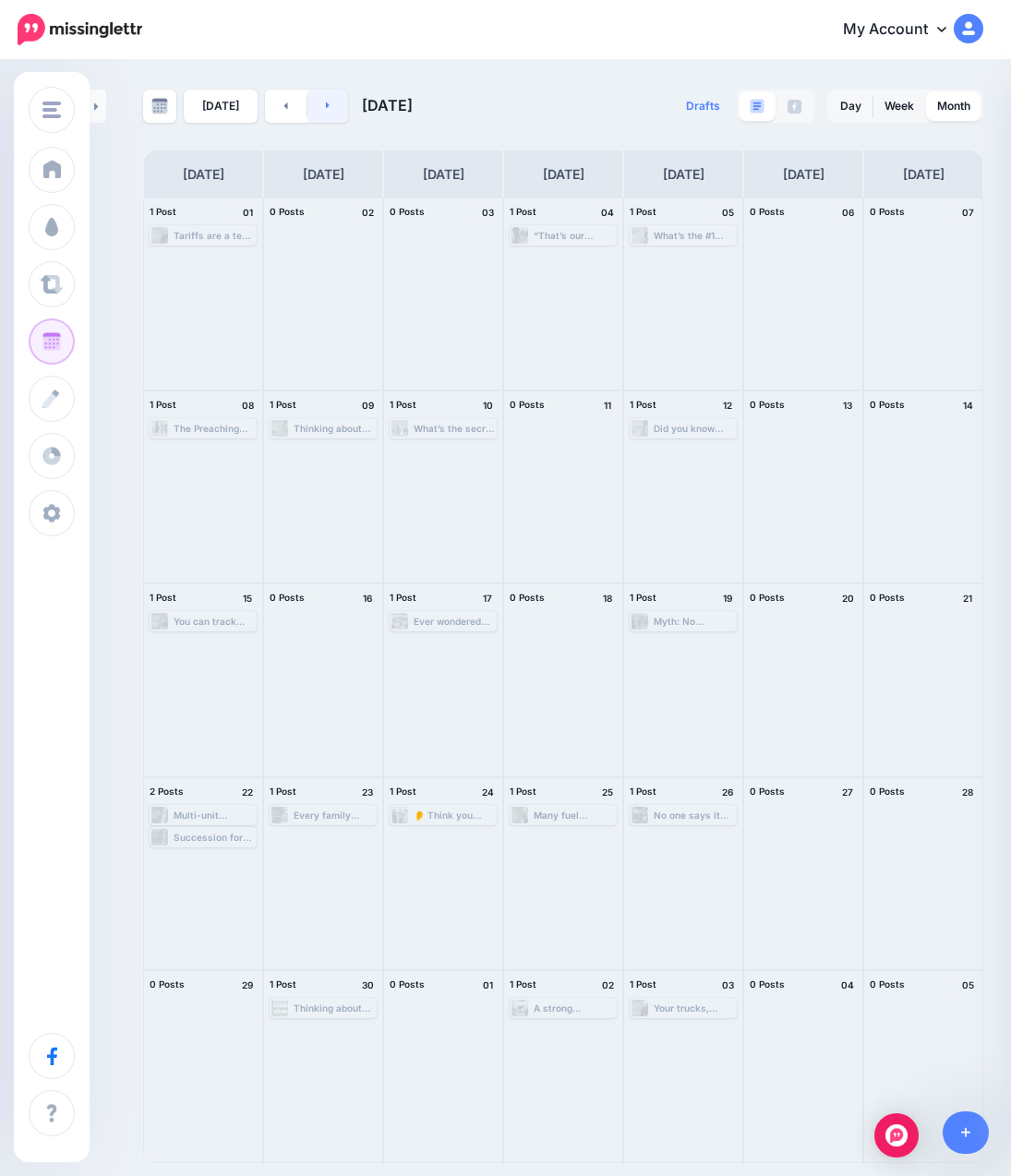
click at [316, 104] on link at bounding box center [328, 106] width 41 height 34
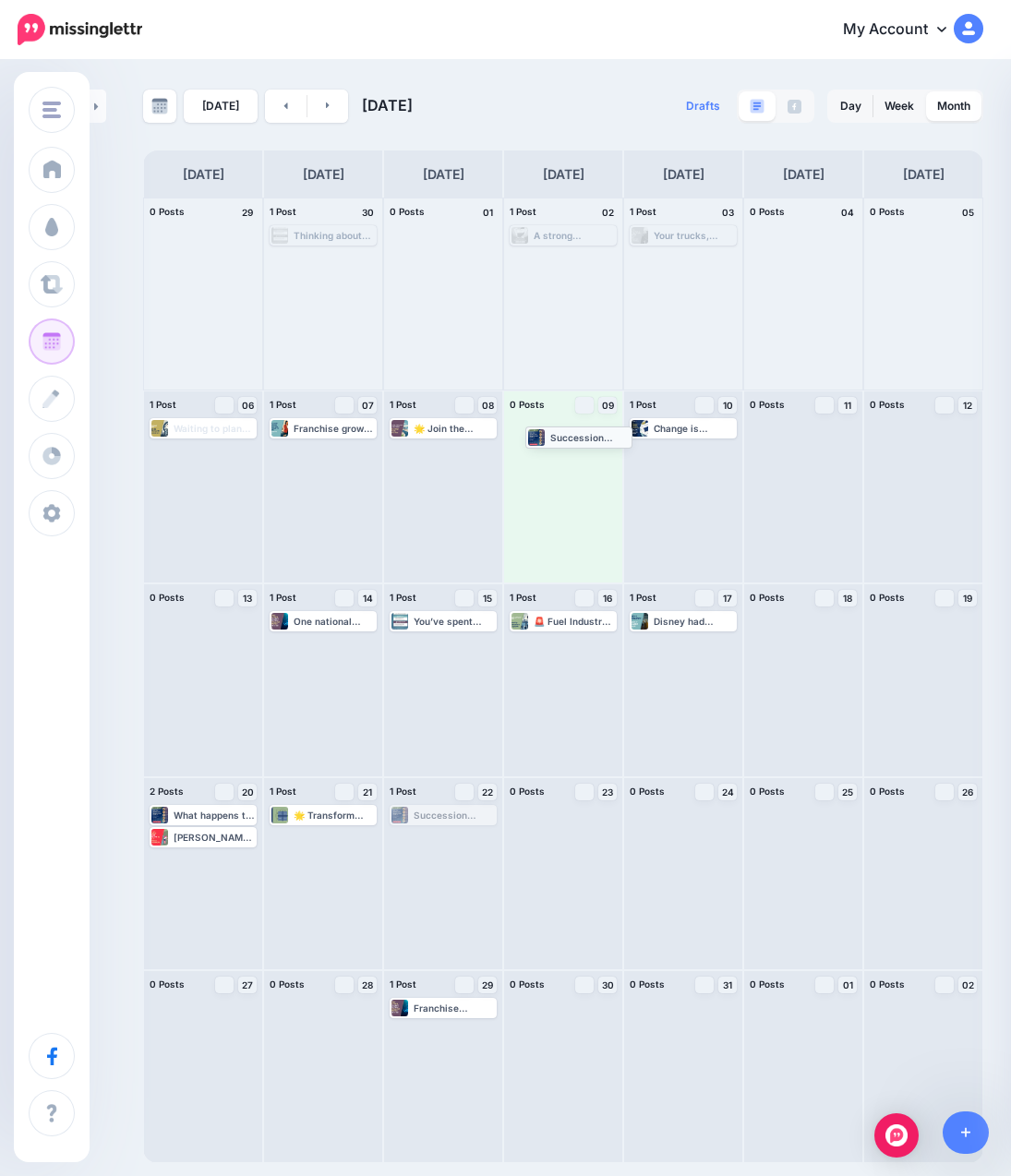
drag, startPoint x: 422, startPoint y: 816, endPoint x: 557, endPoint y: 437, distance: 402.3
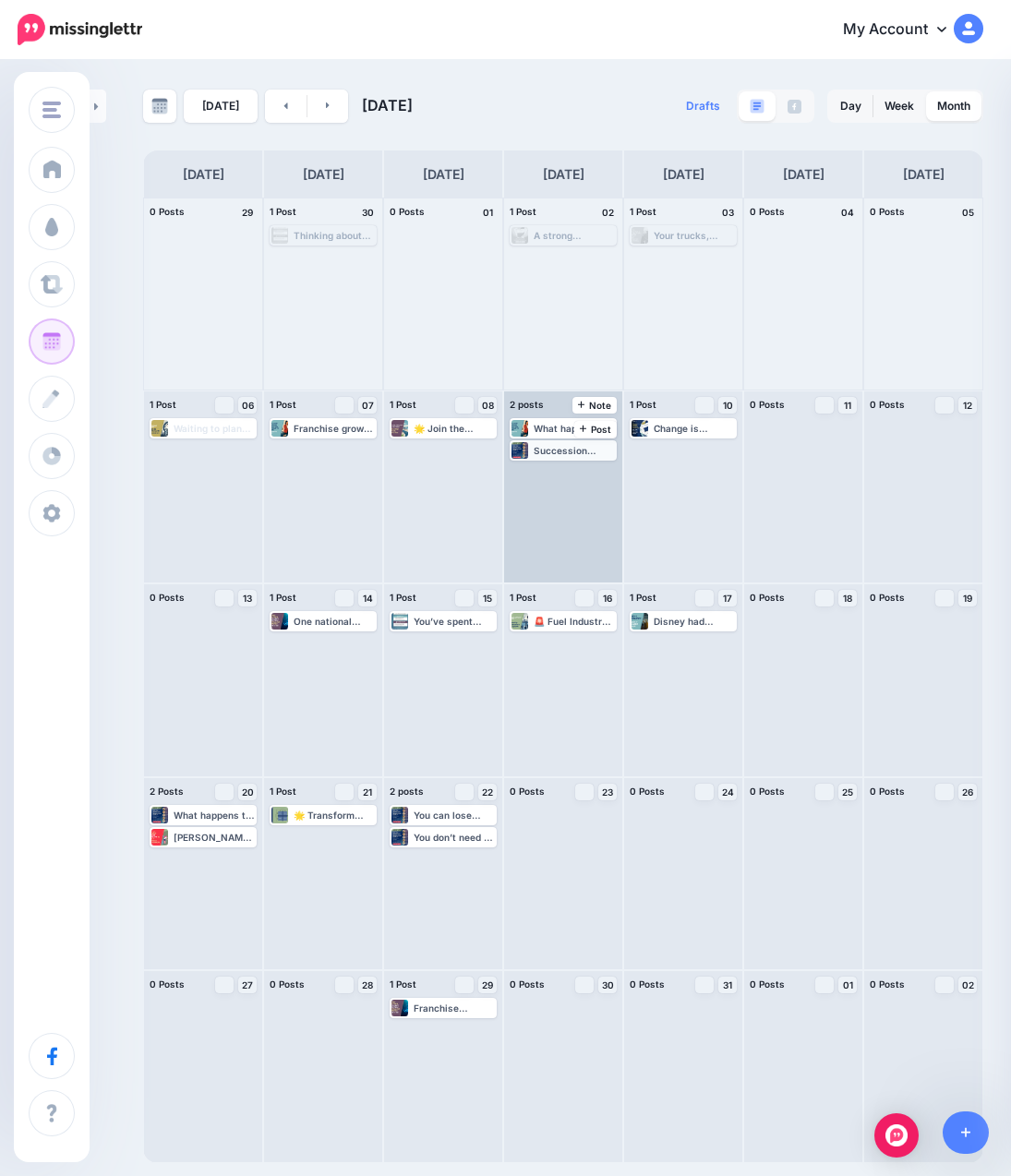
click at [555, 452] on div "Succession planning for franchise owners isn’t one-size-fits-all. There are roy…" at bounding box center [574, 451] width 82 height 12
click at [547, 476] on span "Edit" at bounding box center [542, 473] width 14 height 10
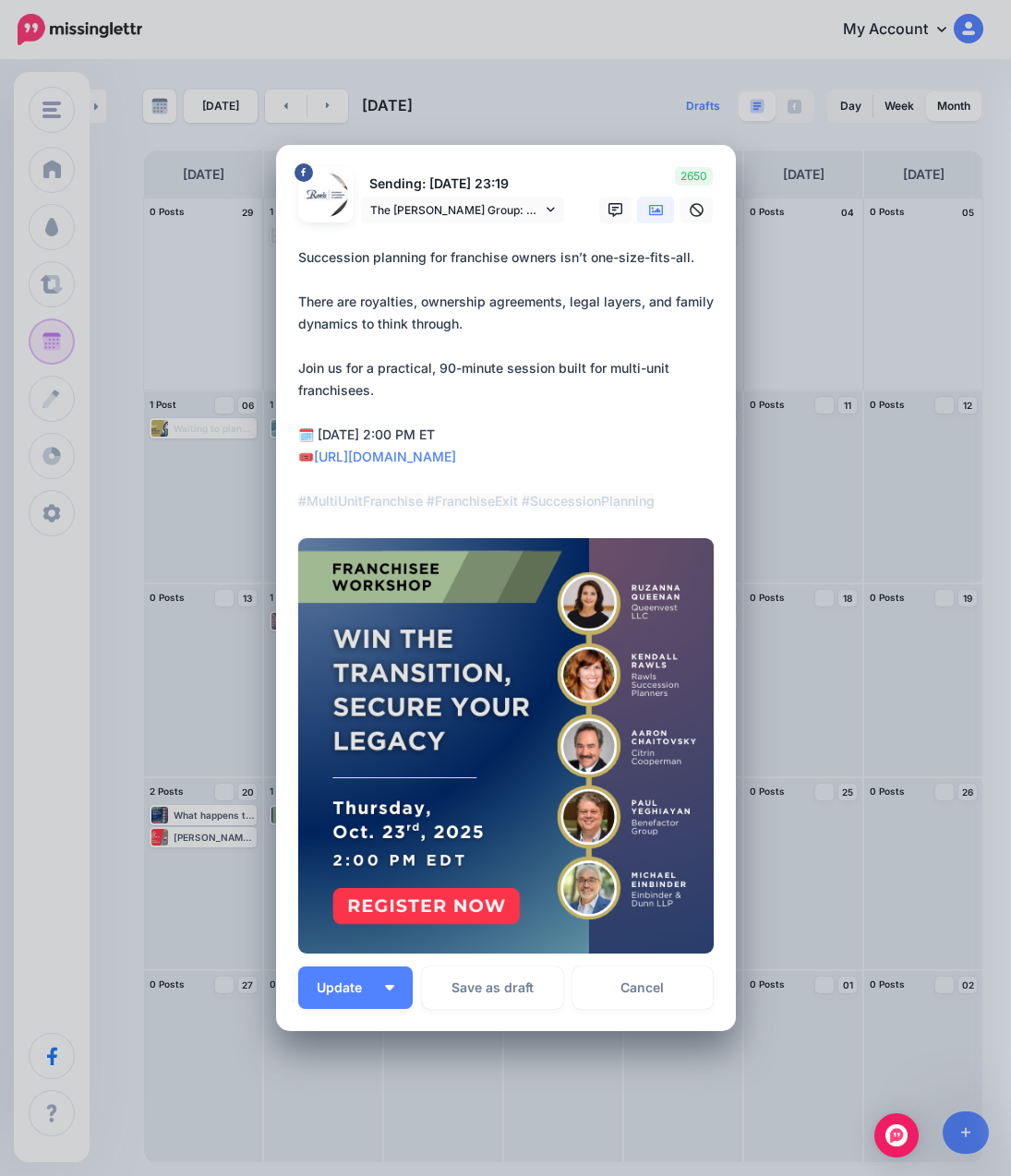
click at [649, 211] on icon at bounding box center [655, 209] width 14 height 14
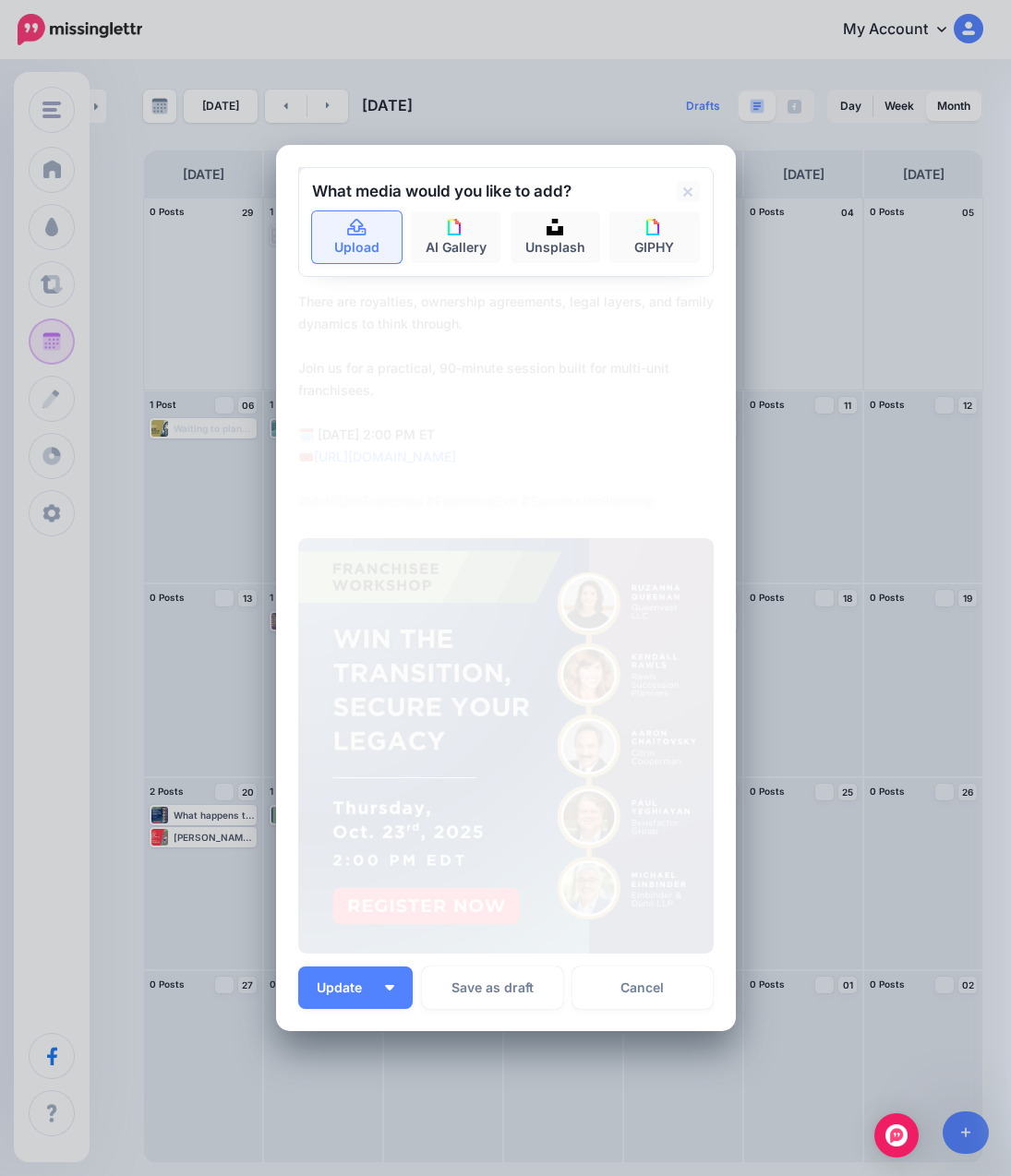
click at [354, 229] on icon at bounding box center [356, 227] width 18 height 16
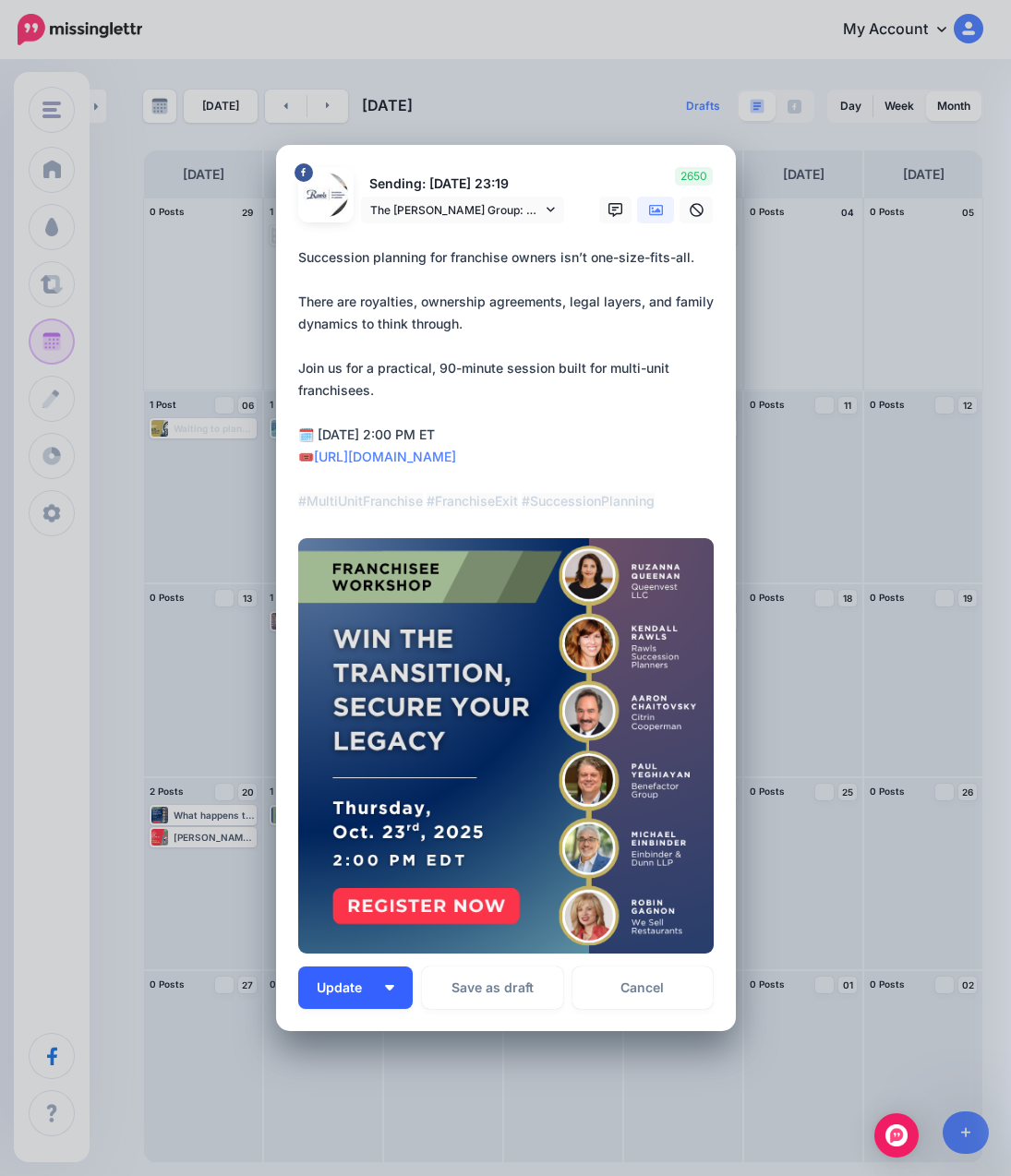
click at [349, 990] on span "Update" at bounding box center [346, 987] width 59 height 12
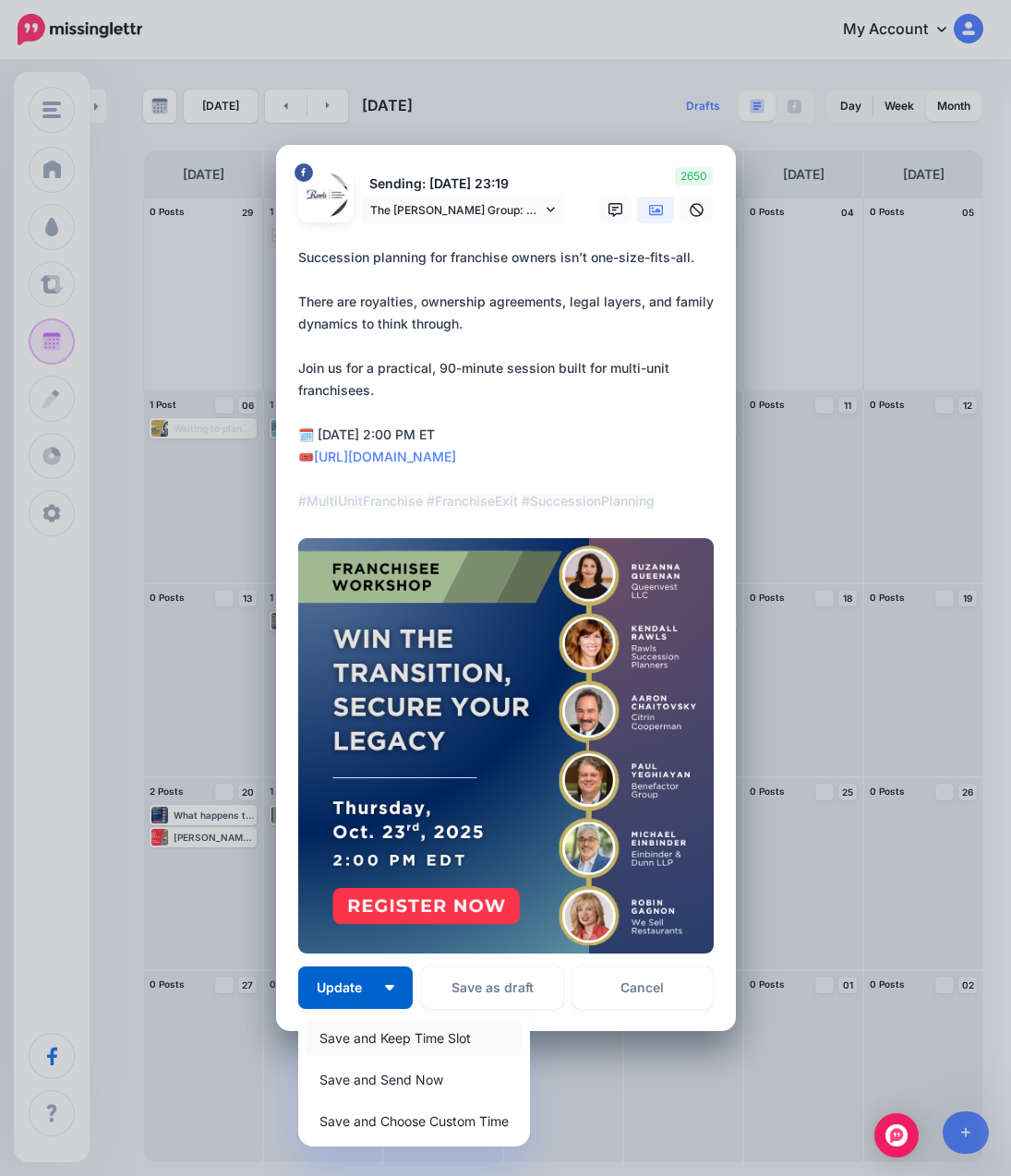
click at [365, 1038] on link "Save and Keep Time Slot" at bounding box center [414, 1038] width 217 height 36
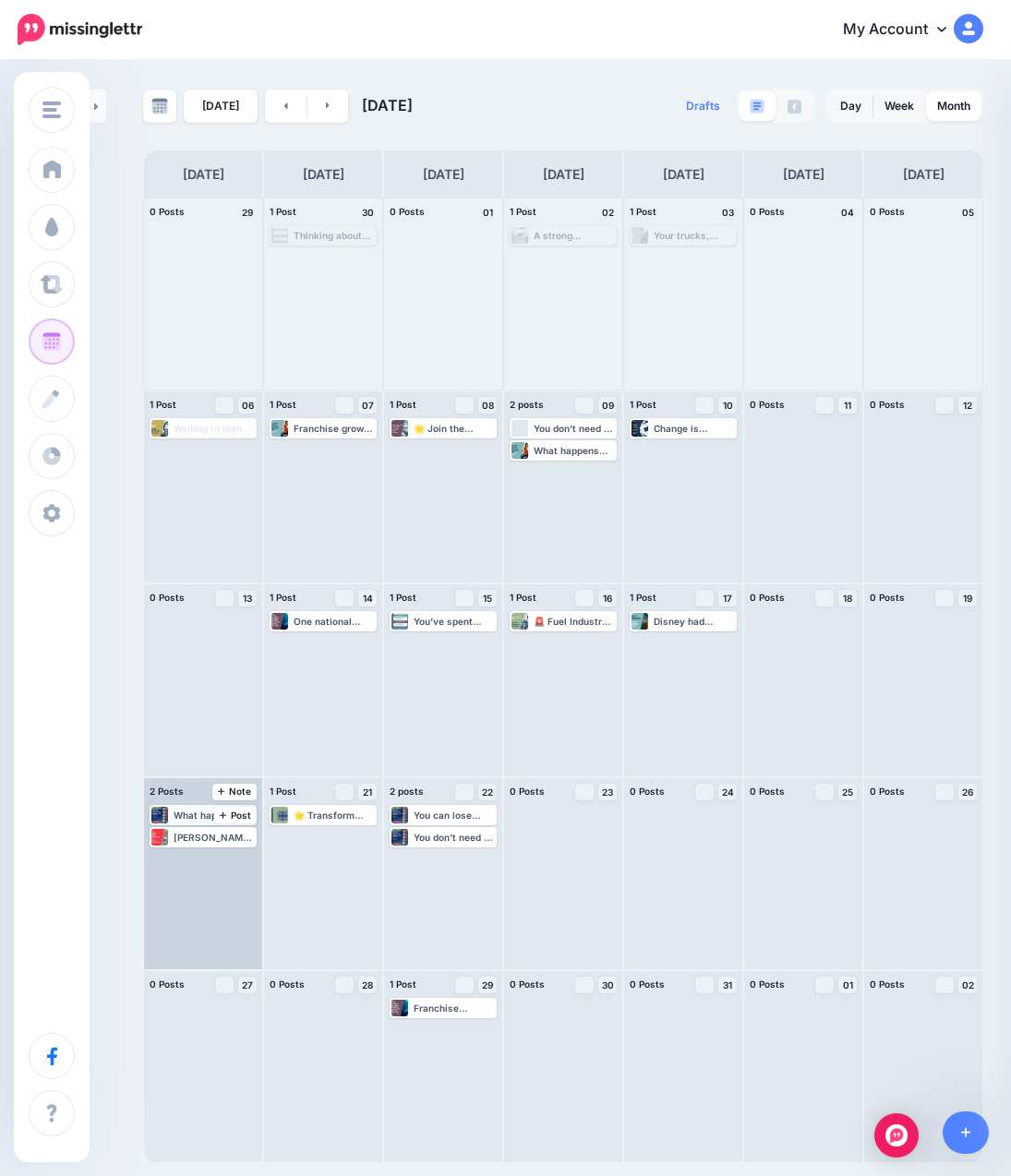
click at [201, 812] on div "What happens to your business when you step back? ✅ Will your team stay? ✅ Can …" at bounding box center [214, 816] width 82 height 12
click at [184, 835] on span "Edit" at bounding box center [183, 838] width 14 height 10
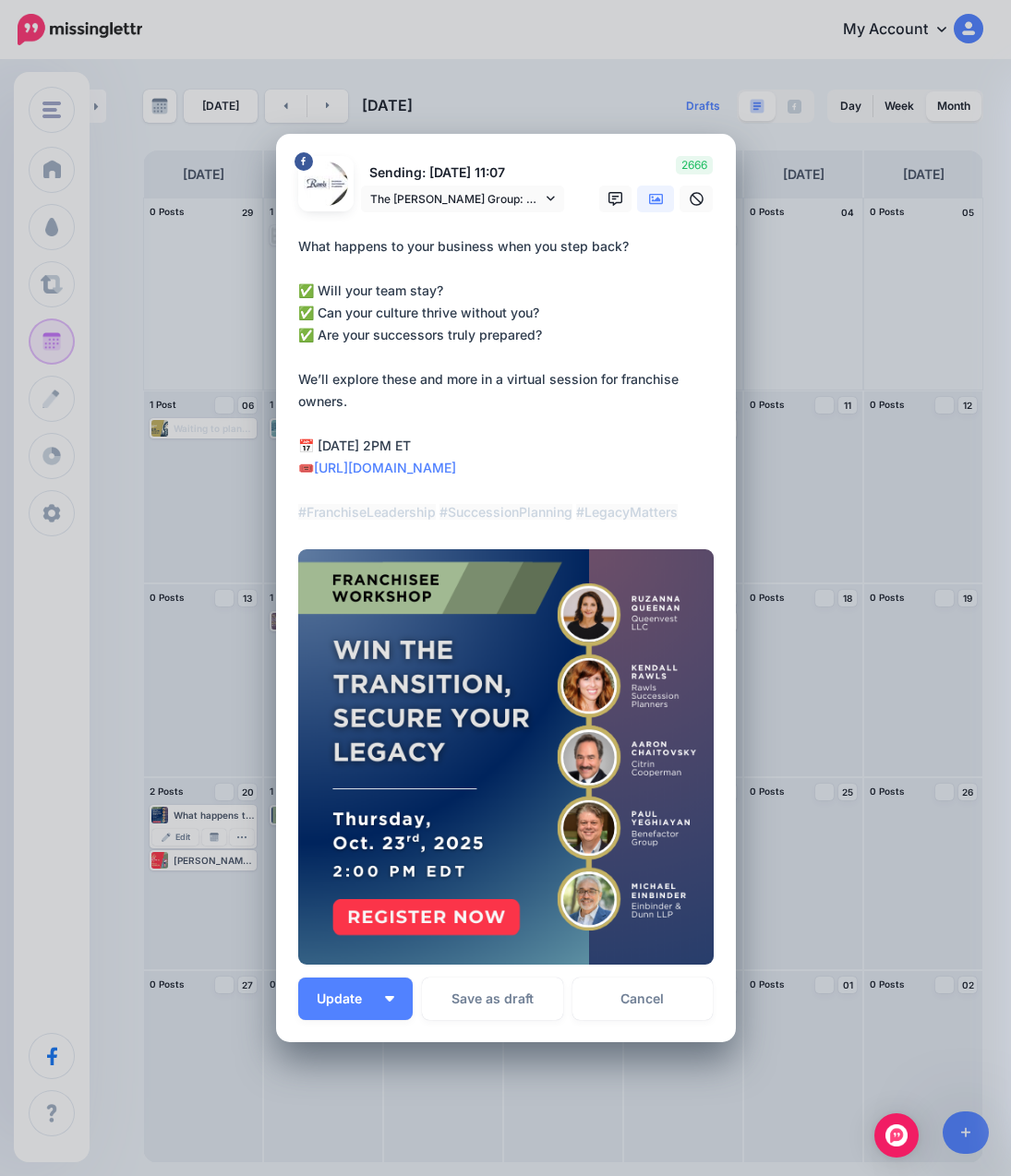
click at [649, 198] on icon at bounding box center [655, 199] width 14 height 14
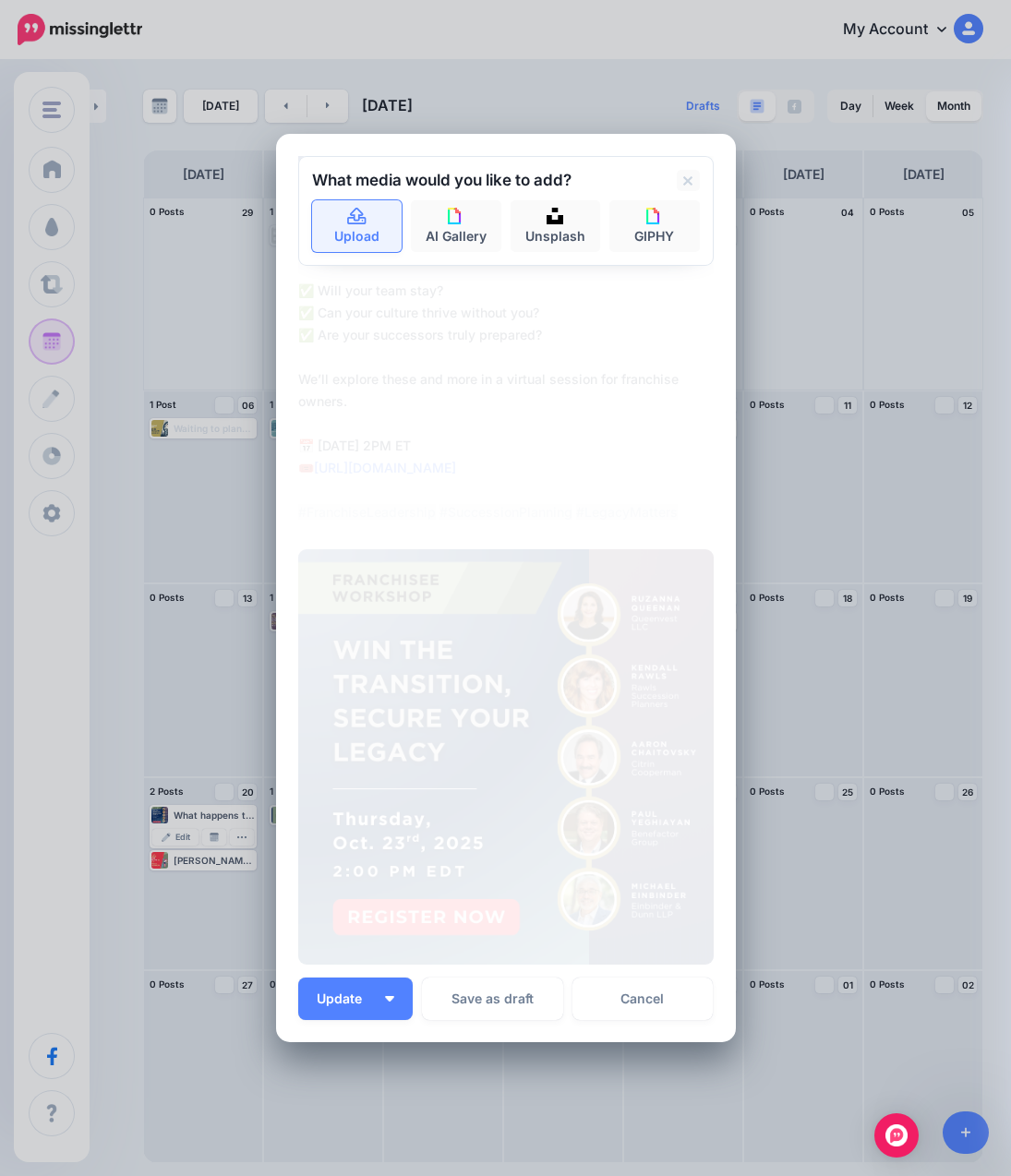
click at [359, 234] on link "Upload" at bounding box center [358, 227] width 90 height 52
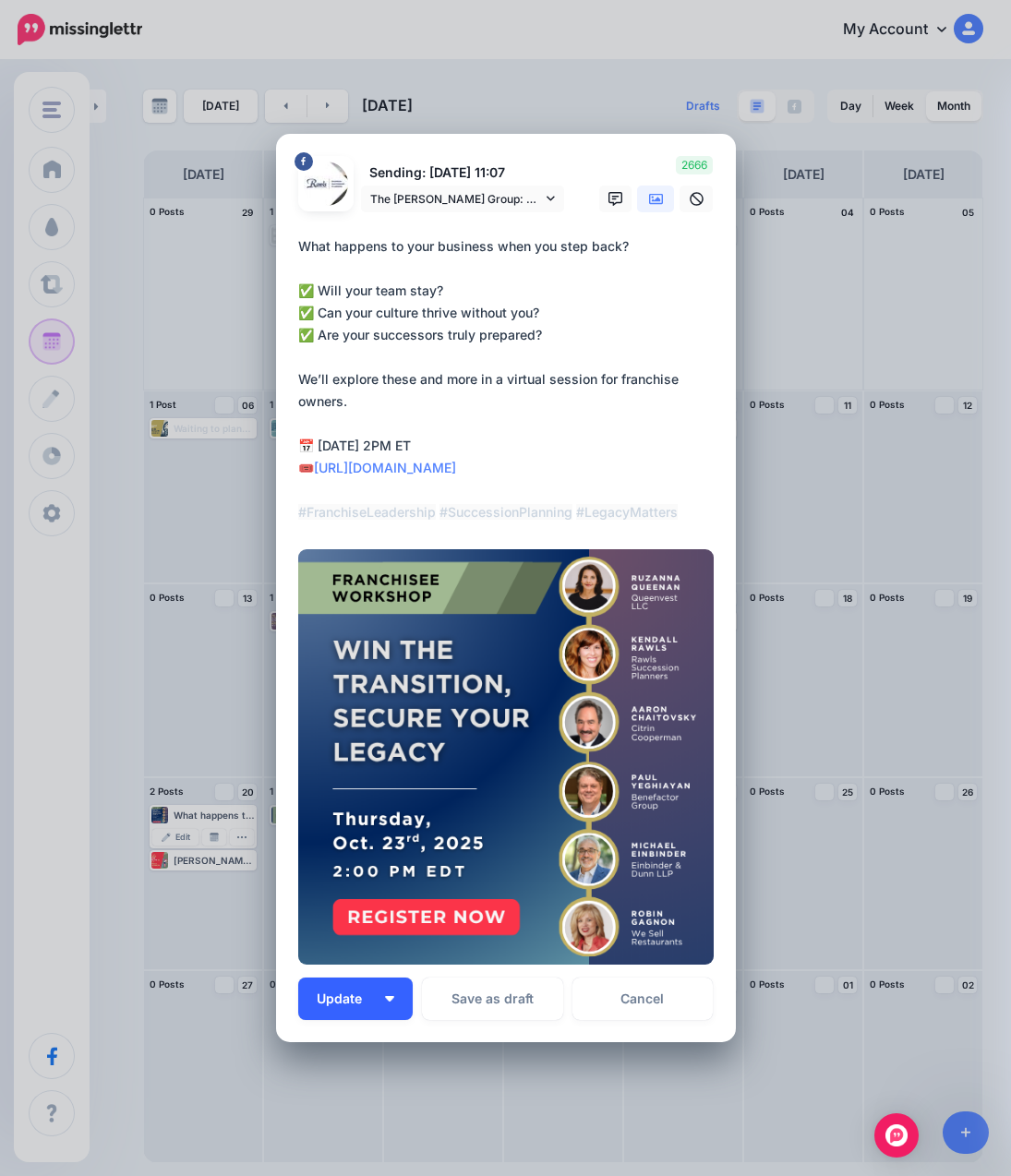
click at [337, 1007] on button "Update" at bounding box center [355, 999] width 114 height 42
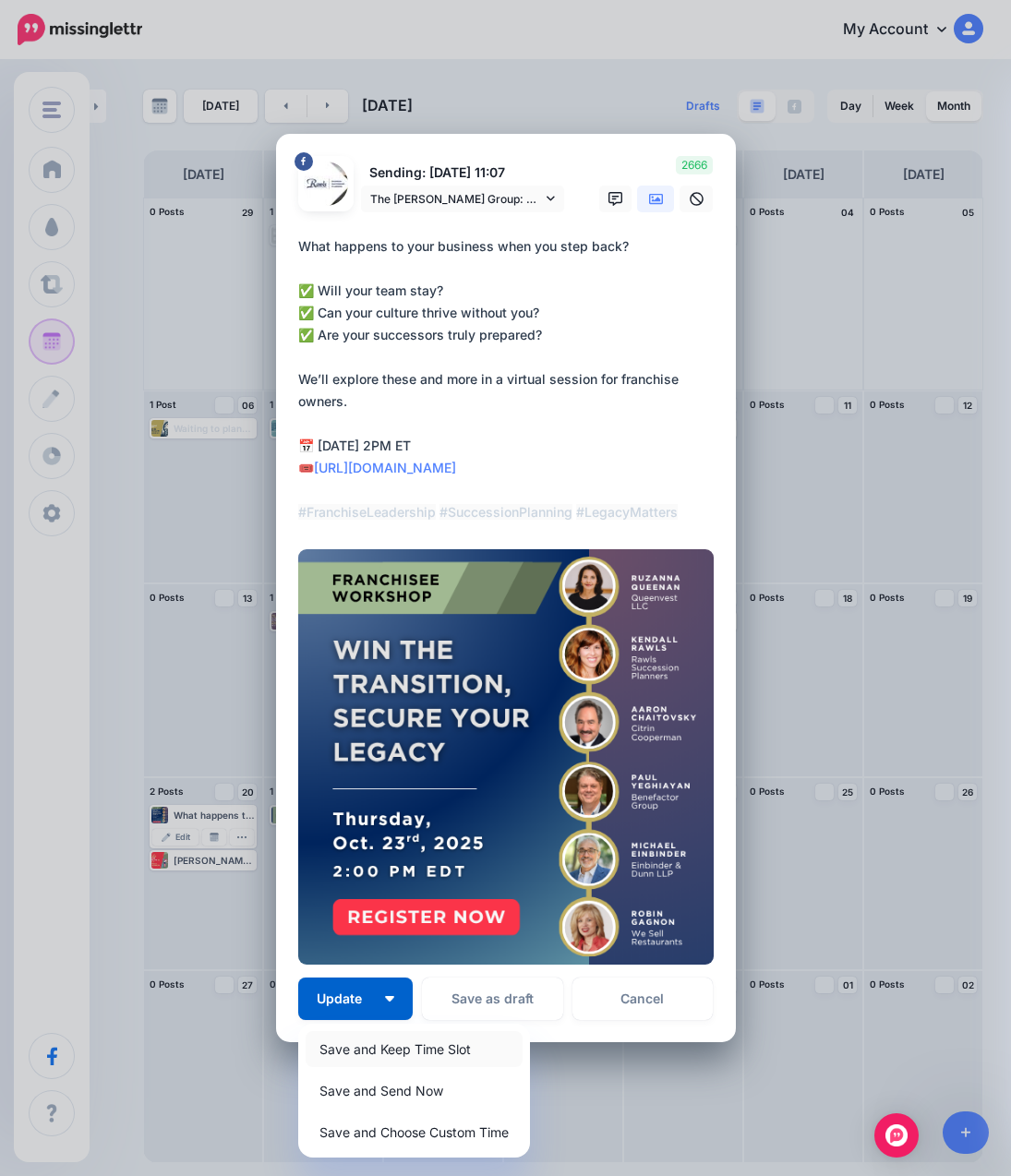
click at [355, 1053] on link "Save and Keep Time Slot" at bounding box center [414, 1048] width 217 height 36
